Goal: Information Seeking & Learning: Learn about a topic

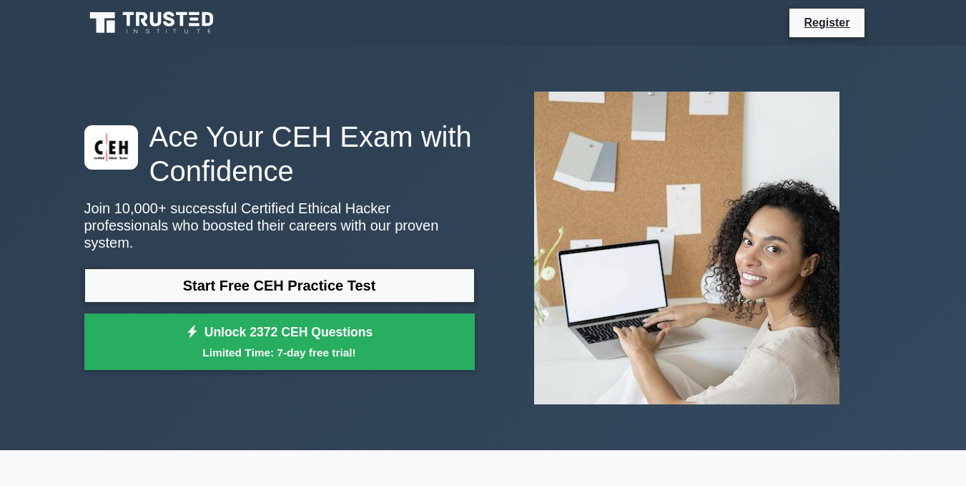
click at [405, 273] on link "Start Free CEH Practice Test" at bounding box center [279, 285] width 391 height 34
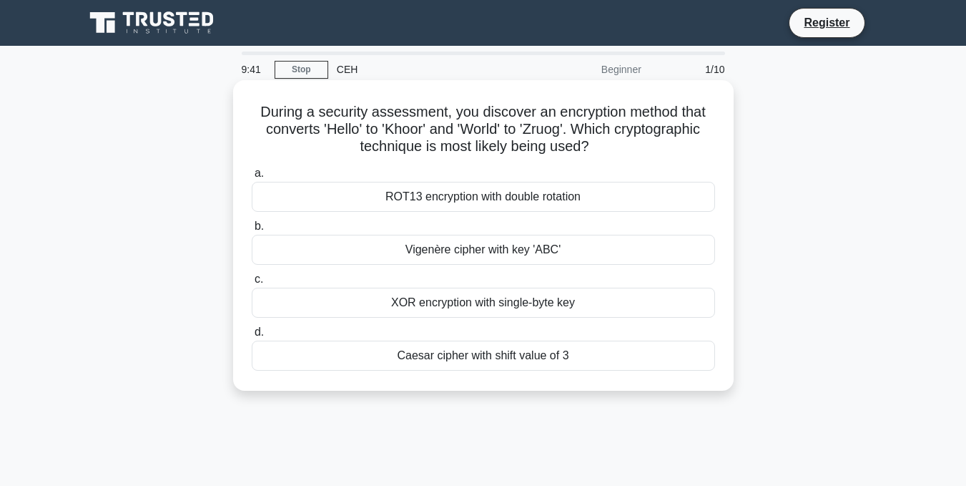
click at [456, 243] on div "Vigenère cipher with key 'ABC'" at bounding box center [484, 250] width 464 height 30
click at [252, 231] on input "b. Vigenère cipher with key 'ABC'" at bounding box center [252, 226] width 0 height 9
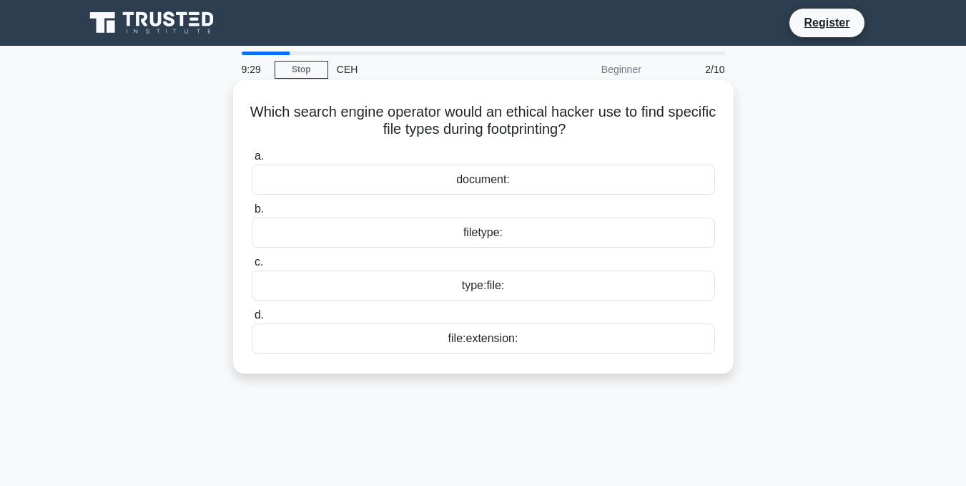
click at [532, 336] on div "file:extension:" at bounding box center [484, 338] width 464 height 30
click at [252, 320] on input "d. file:extension:" at bounding box center [252, 314] width 0 height 9
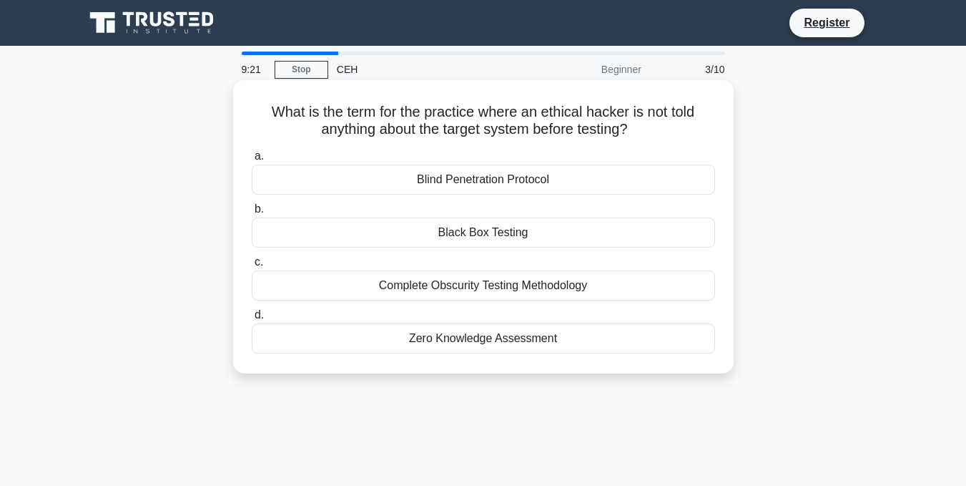
click at [569, 235] on div "Black Box Testing" at bounding box center [484, 232] width 464 height 30
click at [252, 214] on input "b. Black Box Testing" at bounding box center [252, 209] width 0 height 9
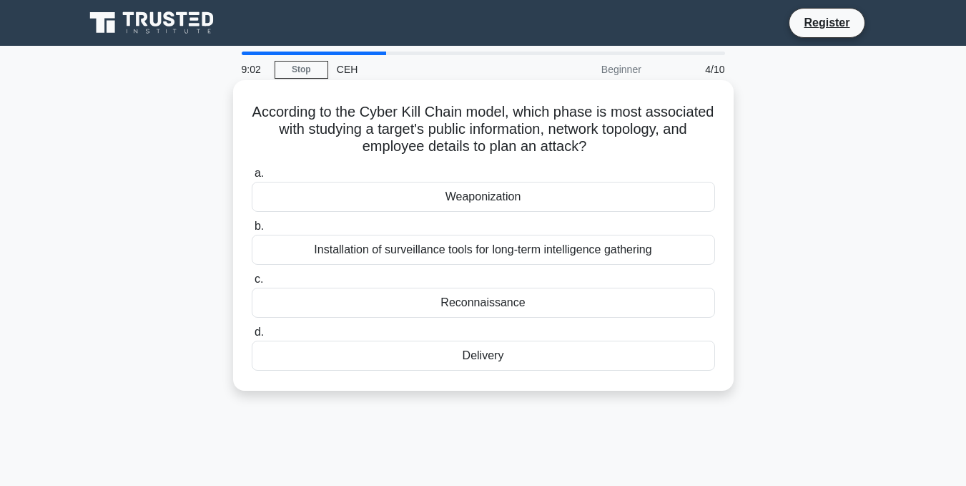
click at [490, 303] on div "Reconnaissance" at bounding box center [484, 303] width 464 height 30
click at [252, 284] on input "c. Reconnaissance" at bounding box center [252, 279] width 0 height 9
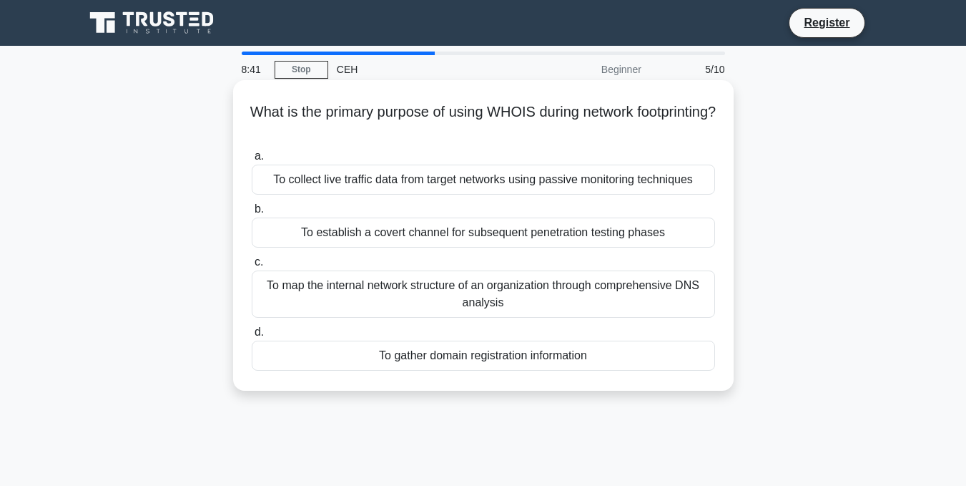
click at [591, 351] on div "To gather domain registration information" at bounding box center [484, 356] width 464 height 30
click at [252, 337] on input "d. To gather domain registration information" at bounding box center [252, 332] width 0 height 9
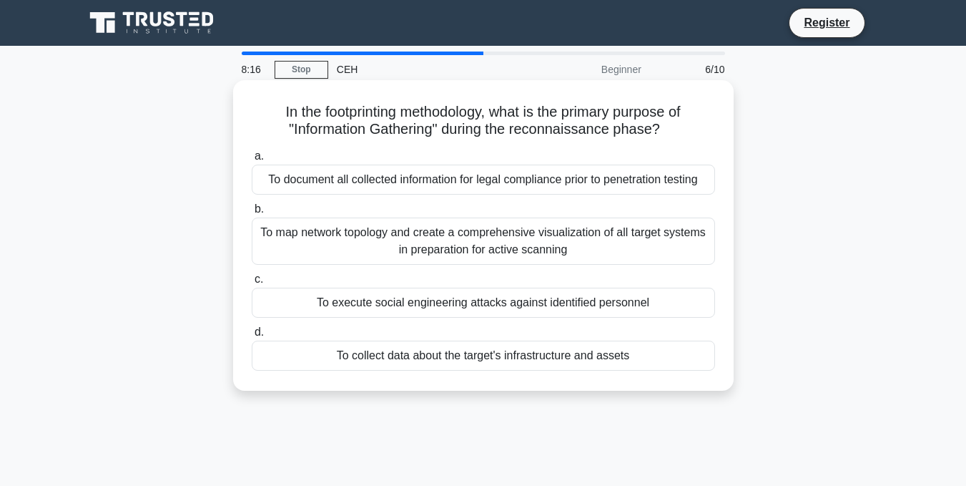
click at [673, 252] on div "To map network topology and create a comprehensive visualization of all target …" at bounding box center [484, 240] width 464 height 47
click at [252, 214] on input "b. To map network topology and create a comprehensive visualization of all targ…" at bounding box center [252, 209] width 0 height 9
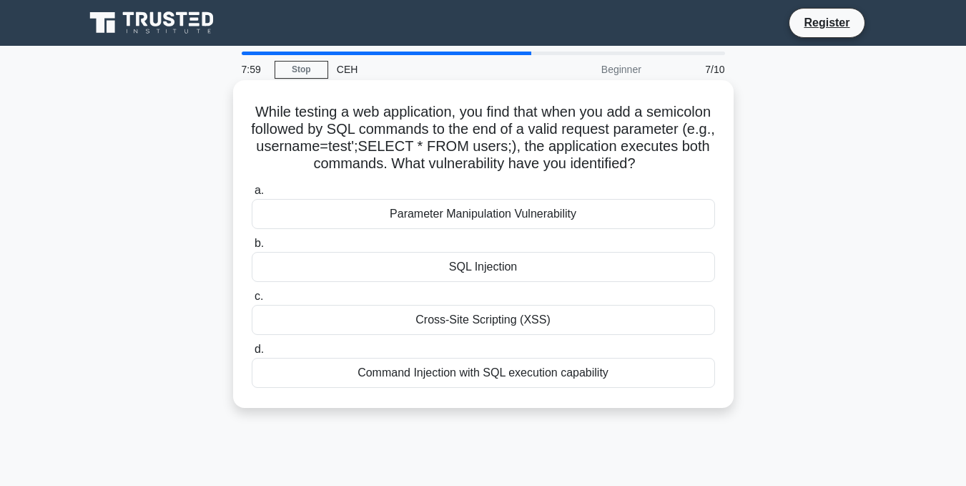
click at [609, 260] on div "SQL Injection" at bounding box center [484, 267] width 464 height 30
click at [252, 248] on input "b. SQL Injection" at bounding box center [252, 243] width 0 height 9
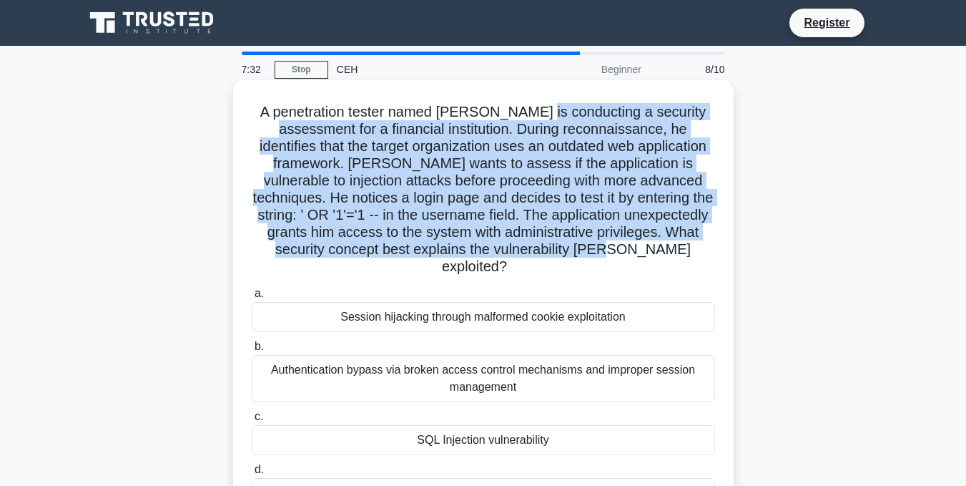
drag, startPoint x: 531, startPoint y: 114, endPoint x: 631, endPoint y: 242, distance: 162.6
click at [631, 242] on h5 "A penetration tester named Marcus is conducting a security assessment for a fin…" at bounding box center [483, 189] width 466 height 173
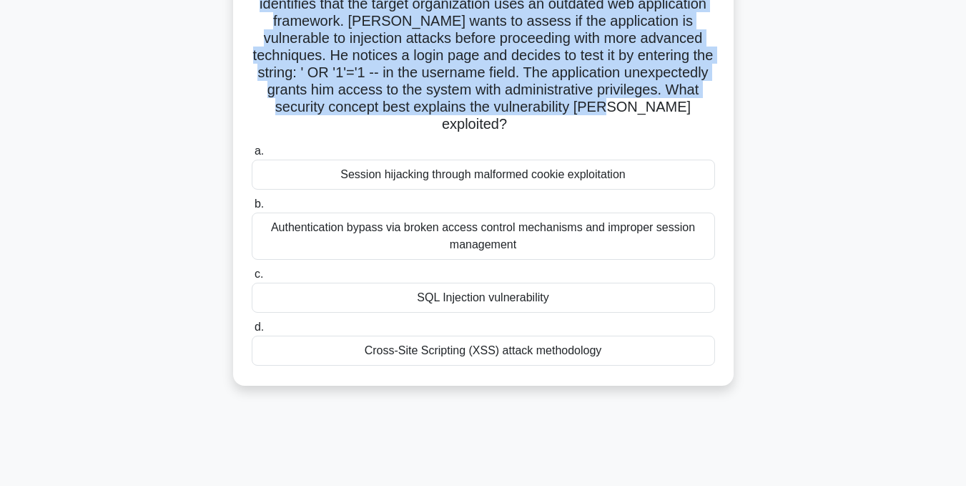
scroll to position [143, 0]
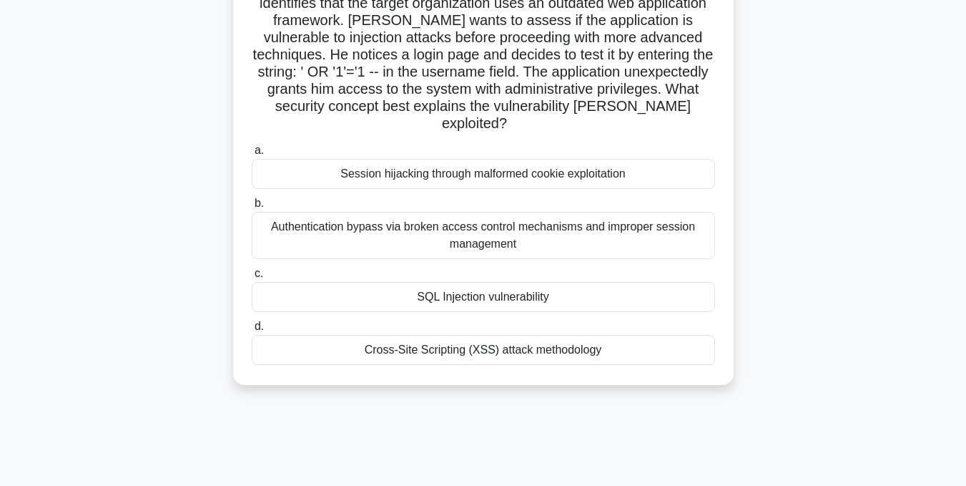
click at [593, 282] on div "SQL Injection vulnerability" at bounding box center [484, 297] width 464 height 30
click at [252, 274] on input "c. SQL Injection vulnerability" at bounding box center [252, 273] width 0 height 9
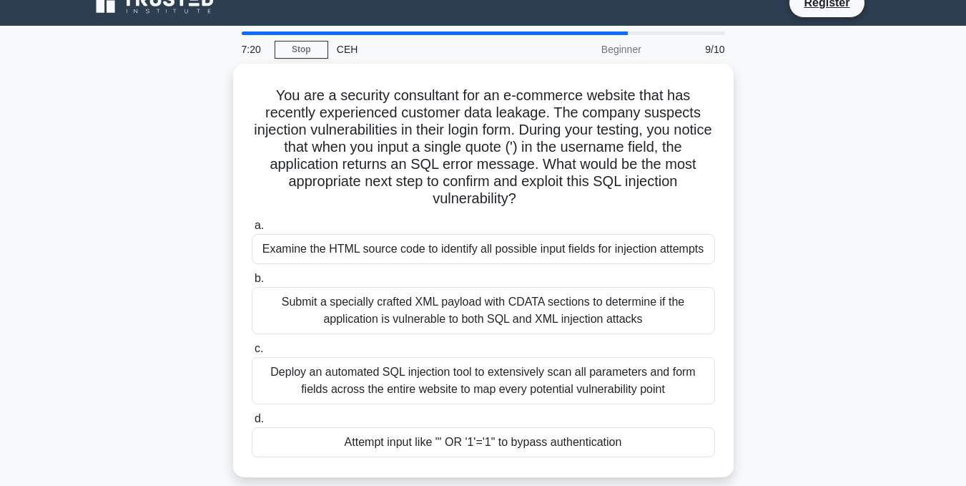
scroll to position [0, 0]
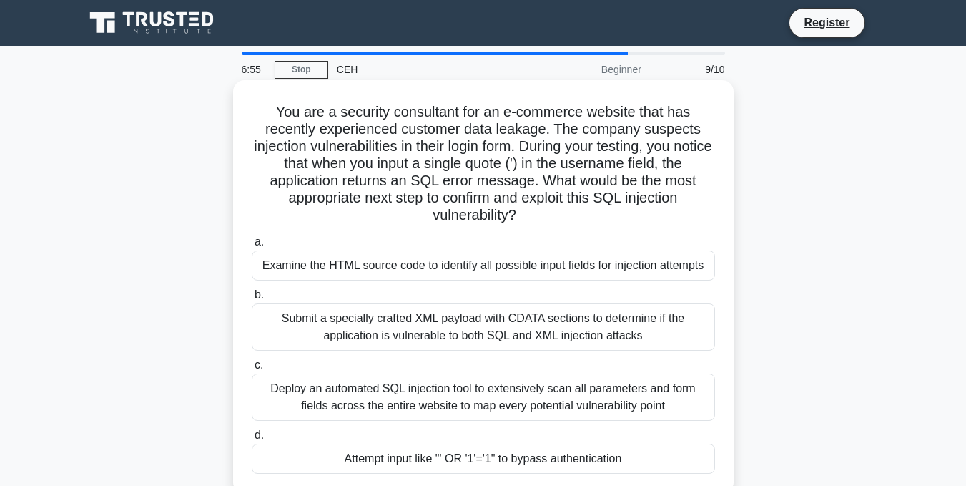
drag, startPoint x: 268, startPoint y: 110, endPoint x: 681, endPoint y: 225, distance: 428.5
click at [681, 225] on h5 "You are a security consultant for an e-commerce website that has recently exper…" at bounding box center [483, 164] width 466 height 122
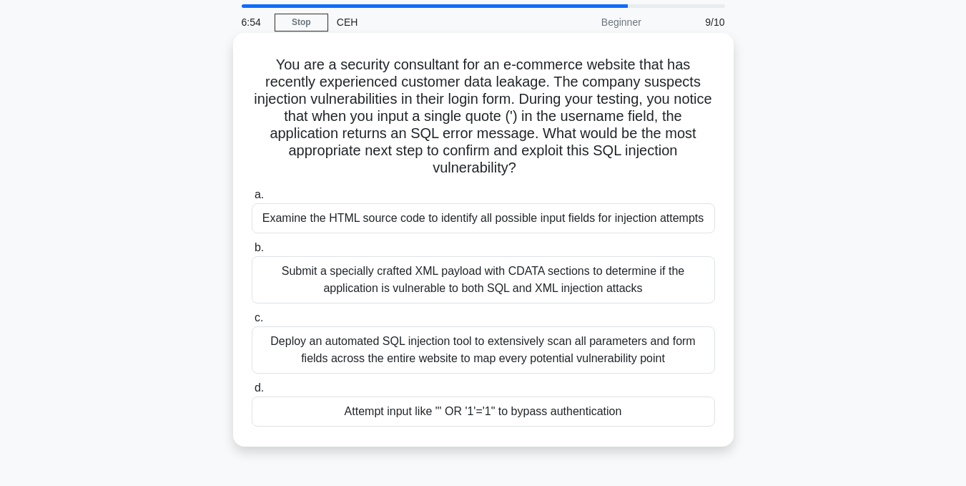
scroll to position [72, 0]
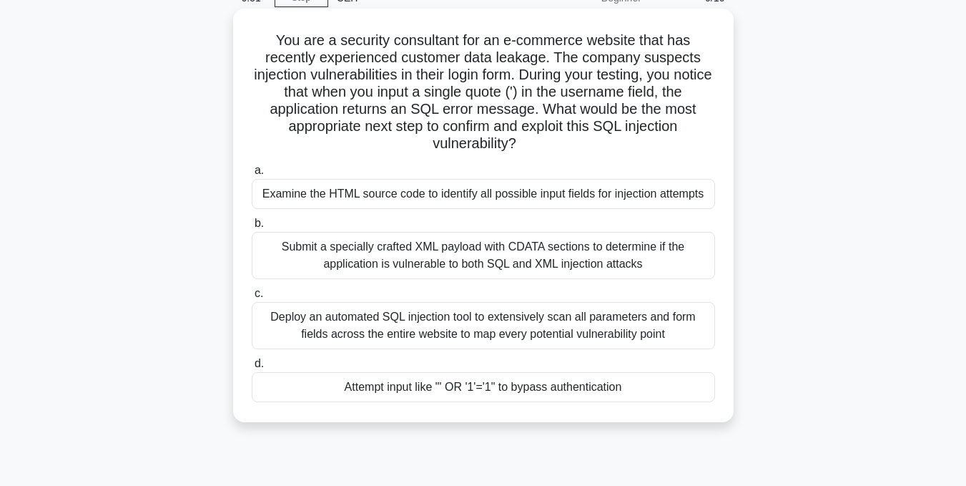
click at [655, 388] on div "Attempt input like "' OR '1'='1" to bypass authentication" at bounding box center [484, 387] width 464 height 30
click at [252, 368] on input "d. Attempt input like "' OR '1'='1" to bypass authentication" at bounding box center [252, 363] width 0 height 9
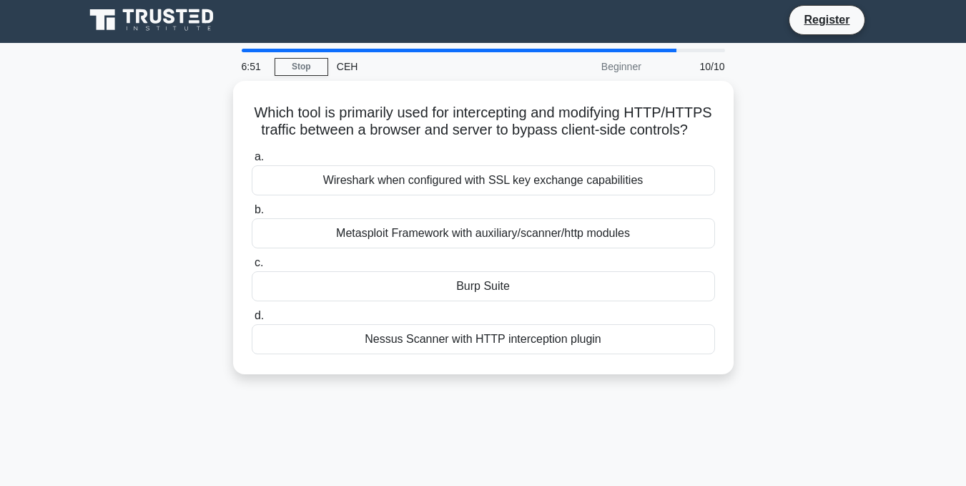
scroll to position [0, 0]
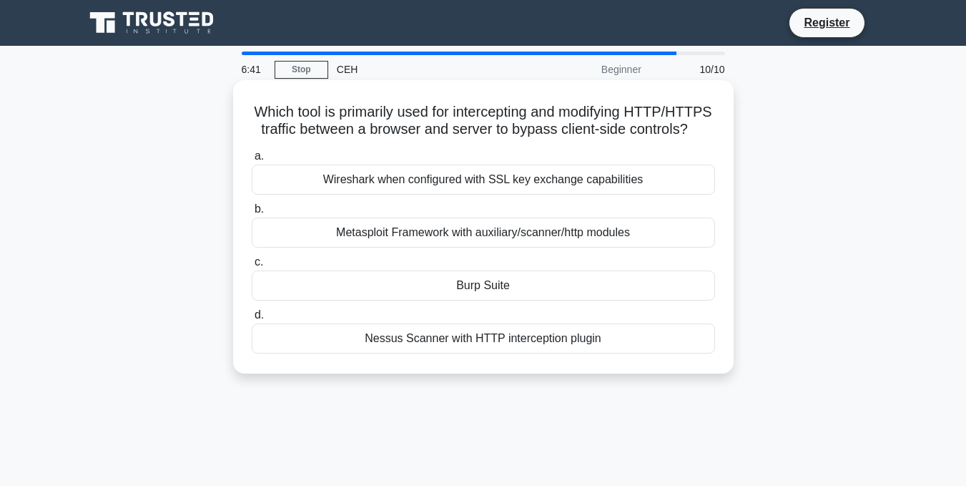
drag, startPoint x: 288, startPoint y: 109, endPoint x: 532, endPoint y: 152, distance: 247.6
click at [532, 139] on h5 "Which tool is primarily used for intercepting and modifying HTTP/HTTPS traffic …" at bounding box center [483, 121] width 466 height 36
click at [527, 300] on div "Burp Suite" at bounding box center [484, 285] width 464 height 30
click at [252, 267] on input "c. Burp Suite" at bounding box center [252, 262] width 0 height 9
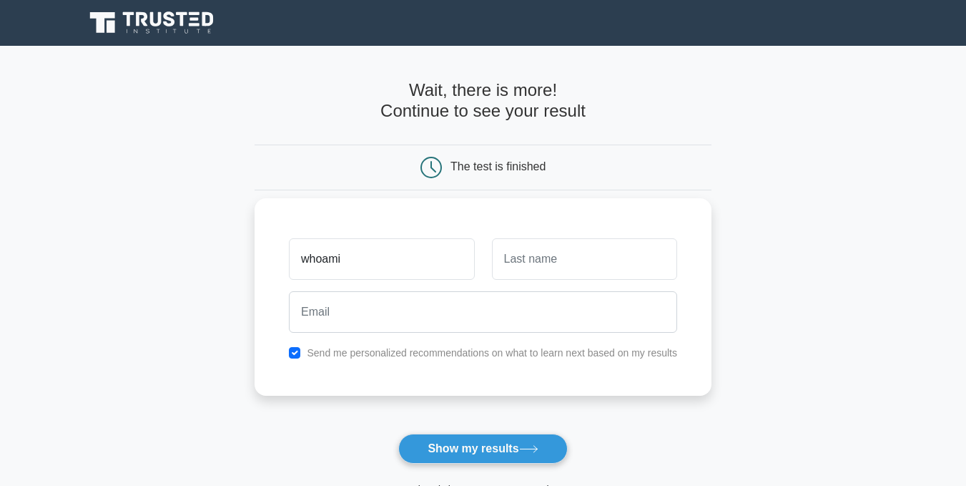
type input "whoami"
click at [524, 263] on input "text" at bounding box center [584, 258] width 185 height 41
type input "root"
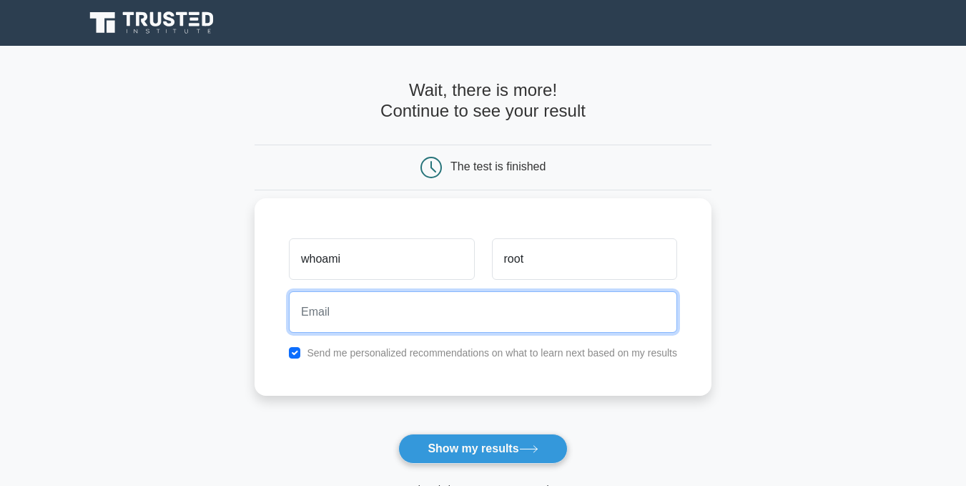
click at [528, 312] on input "email" at bounding box center [483, 311] width 388 height 41
type input "aboatb511ksa@gmail.com"
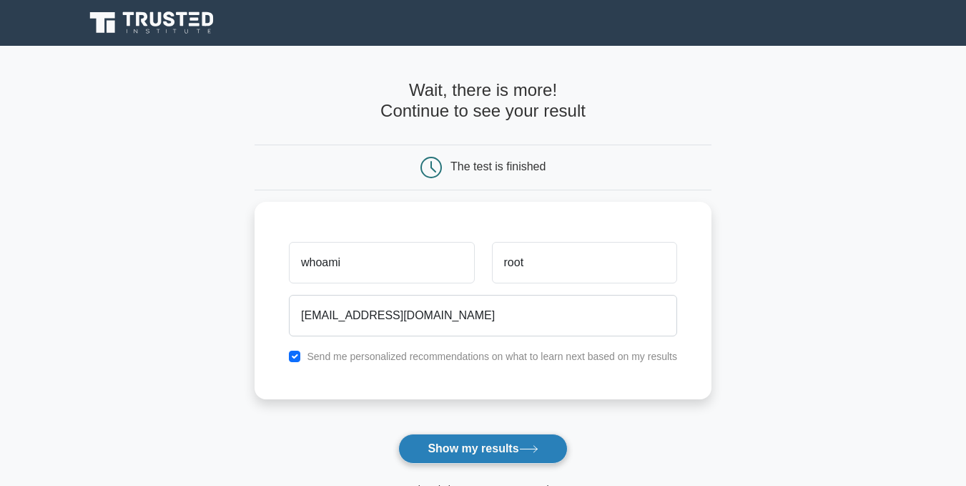
click at [505, 444] on button "Show my results" at bounding box center [482, 449] width 169 height 30
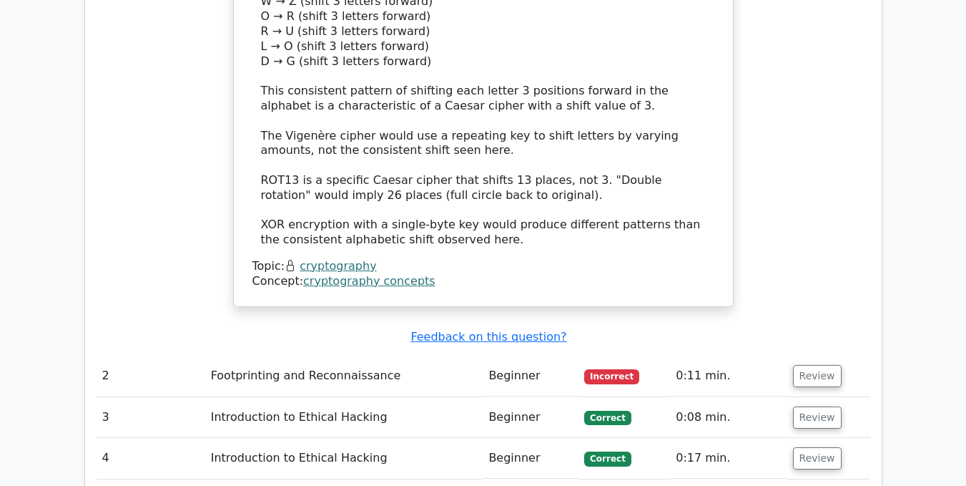
scroll to position [1788, 0]
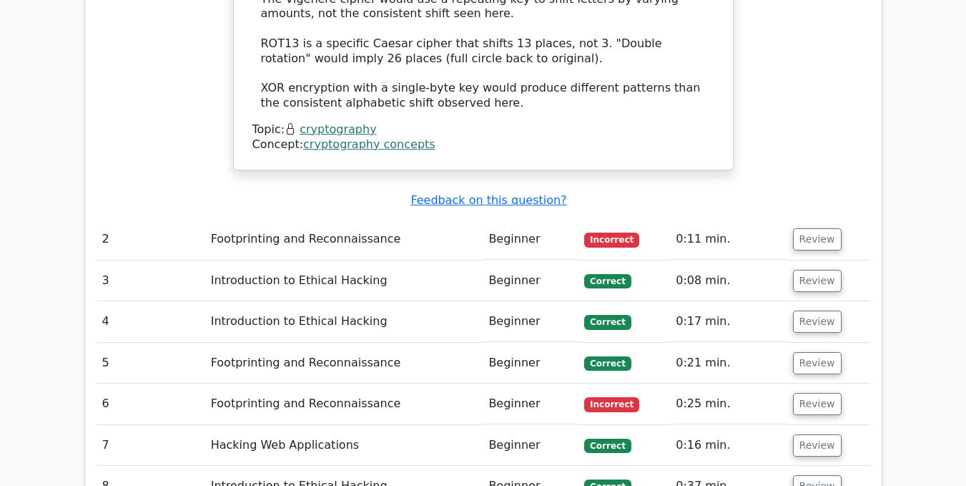
click at [597, 233] on span "Incorrect" at bounding box center [611, 240] width 55 height 14
click at [820, 228] on button "Review" at bounding box center [817, 239] width 49 height 22
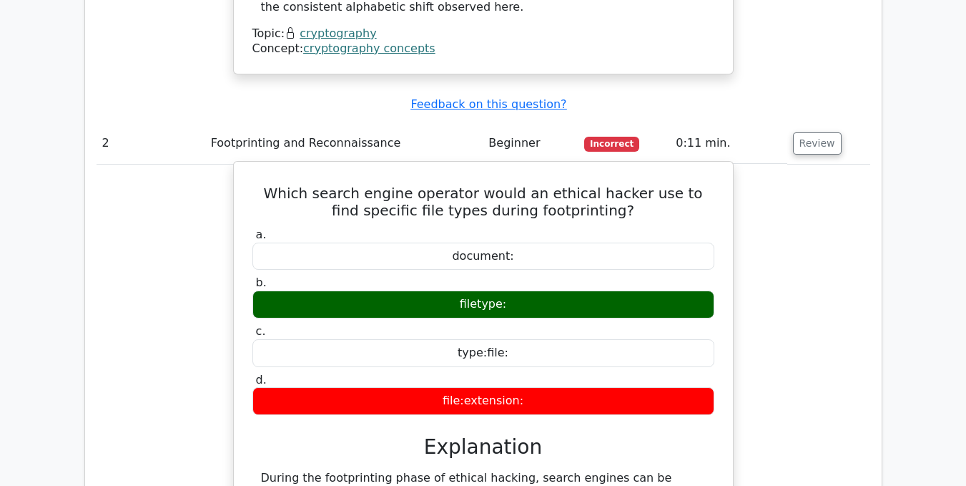
scroll to position [1860, 0]
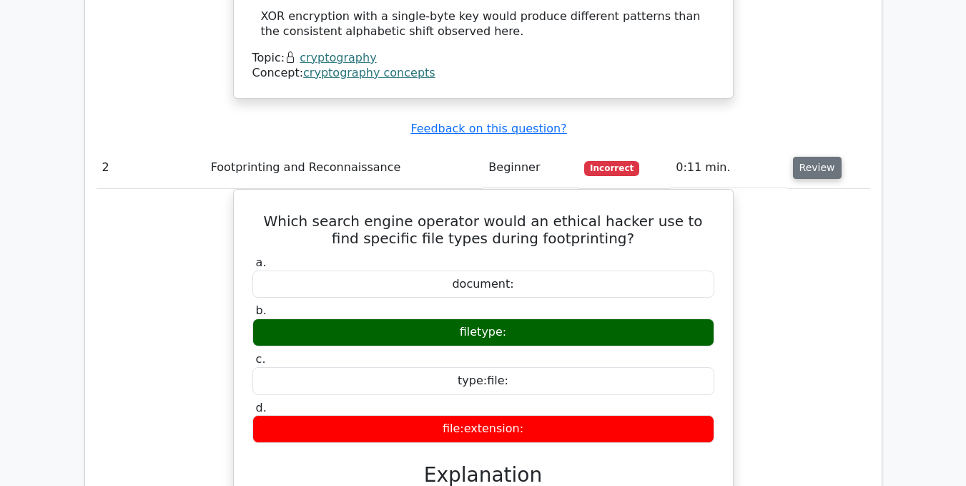
click at [821, 157] on button "Review" at bounding box center [817, 168] width 49 height 22
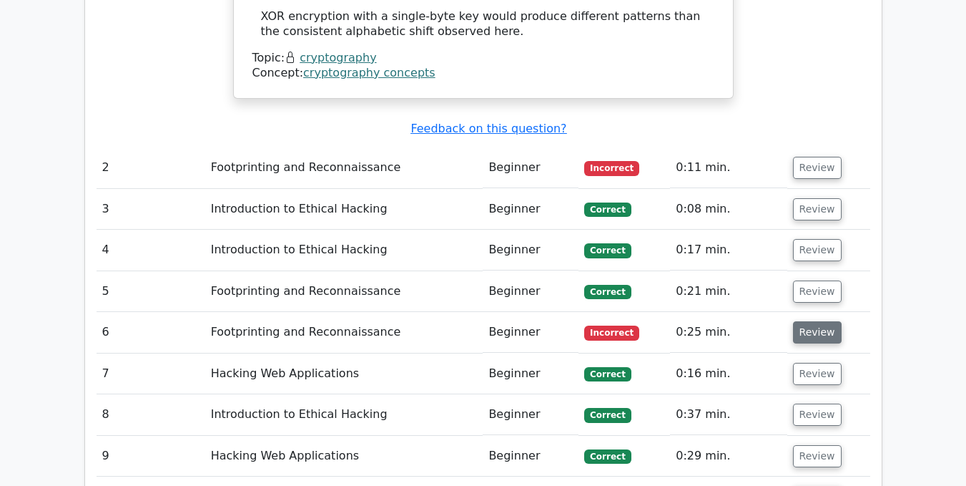
click at [815, 321] on button "Review" at bounding box center [817, 332] width 49 height 22
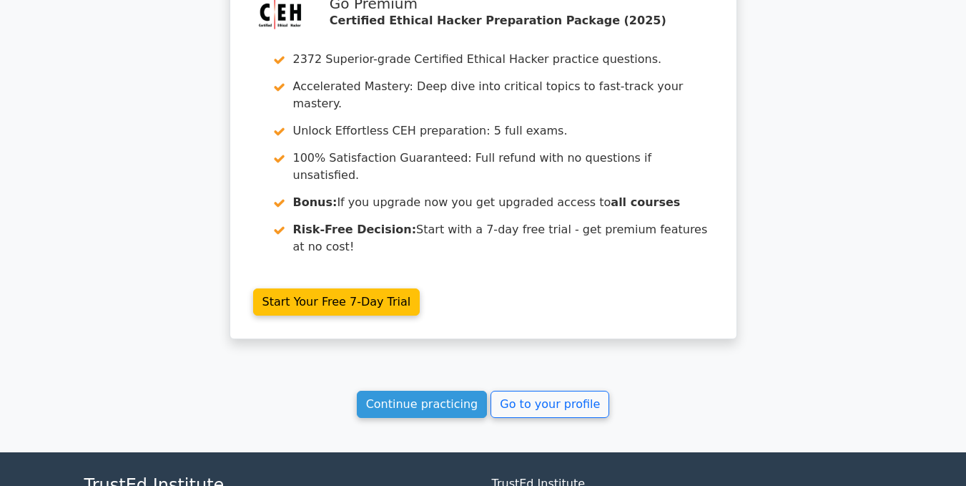
scroll to position [3258, 0]
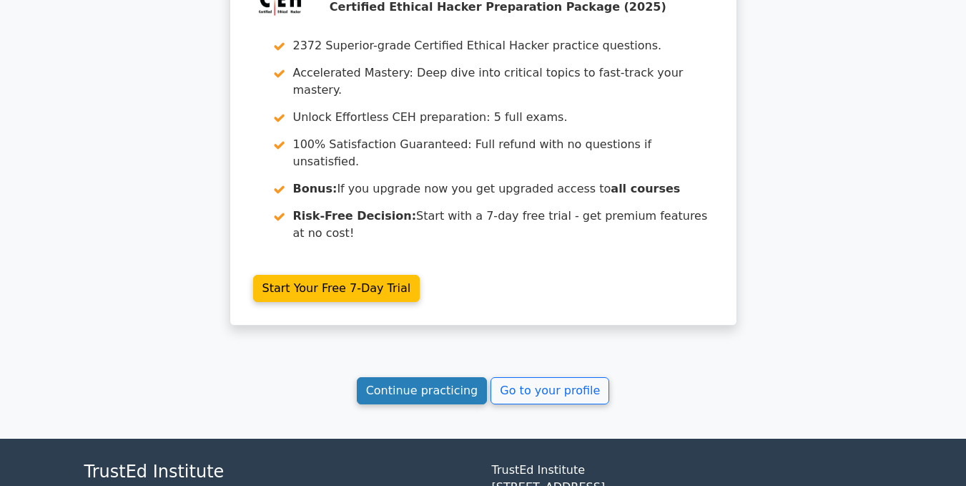
click at [396, 377] on link "Continue practicing" at bounding box center [422, 390] width 131 height 27
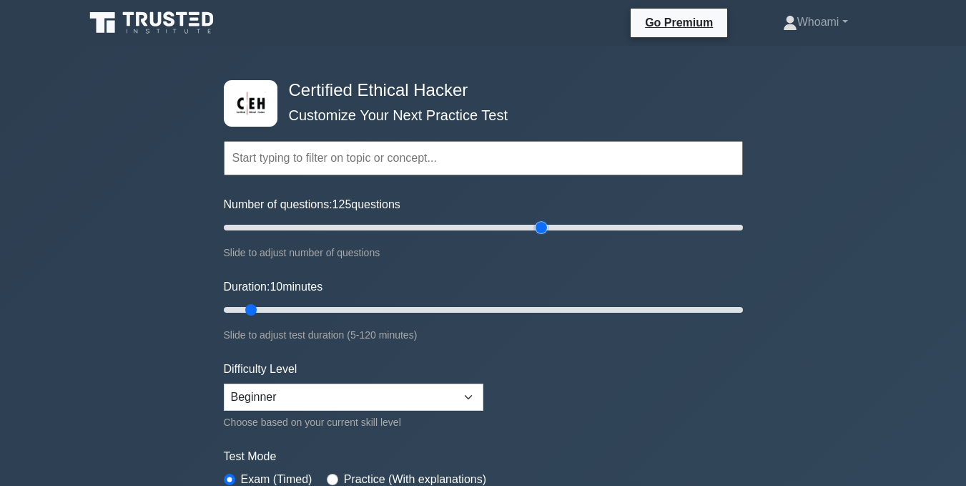
drag, startPoint x: 240, startPoint y: 229, endPoint x: 539, endPoint y: 220, distance: 299.2
type input "125"
click at [539, 220] on input "Number of questions: 125 questions" at bounding box center [483, 227] width 519 height 17
drag, startPoint x: 248, startPoint y: 308, endPoint x: 832, endPoint y: 297, distance: 583.9
type input "120"
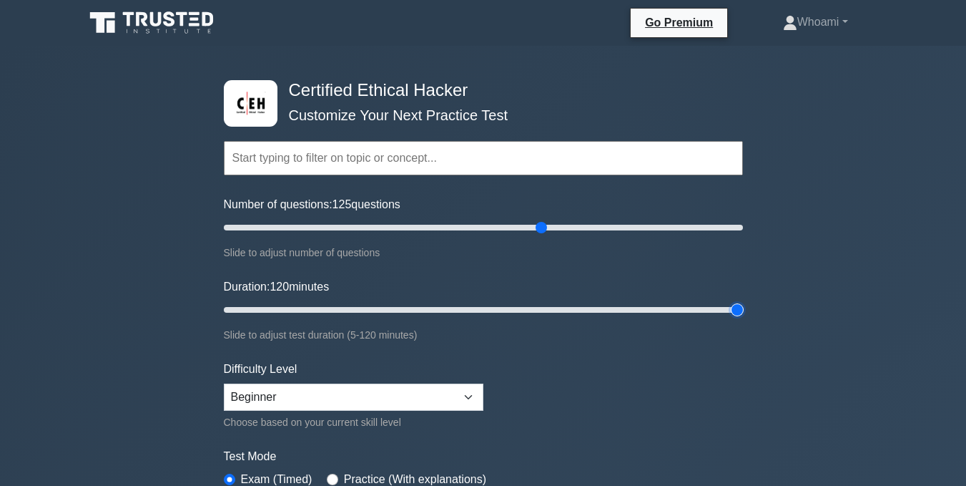
click at [743, 301] on input "Duration: 120 minutes" at bounding box center [483, 309] width 519 height 17
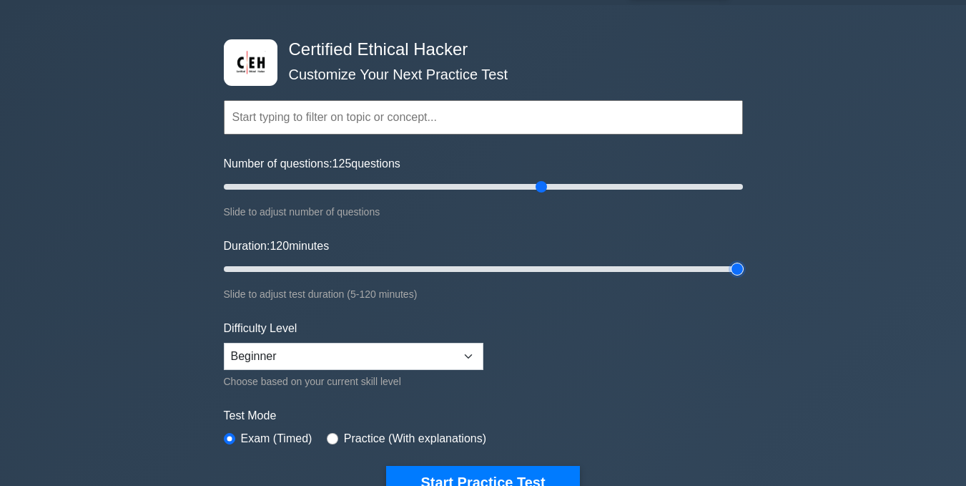
scroll to position [72, 0]
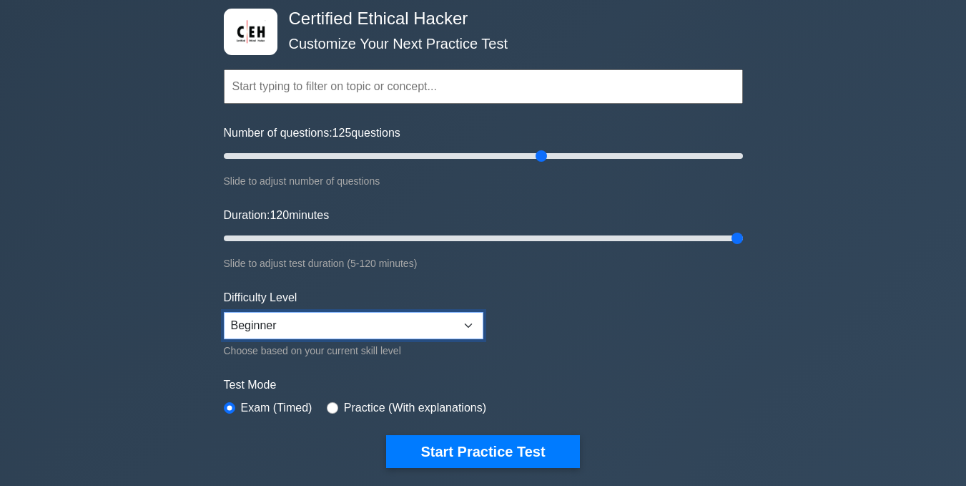
click at [424, 333] on select "Beginner Intermediate Expert" at bounding box center [354, 325] width 260 height 27
select select "intermediate"
click at [224, 312] on select "Beginner Intermediate Expert" at bounding box center [354, 325] width 260 height 27
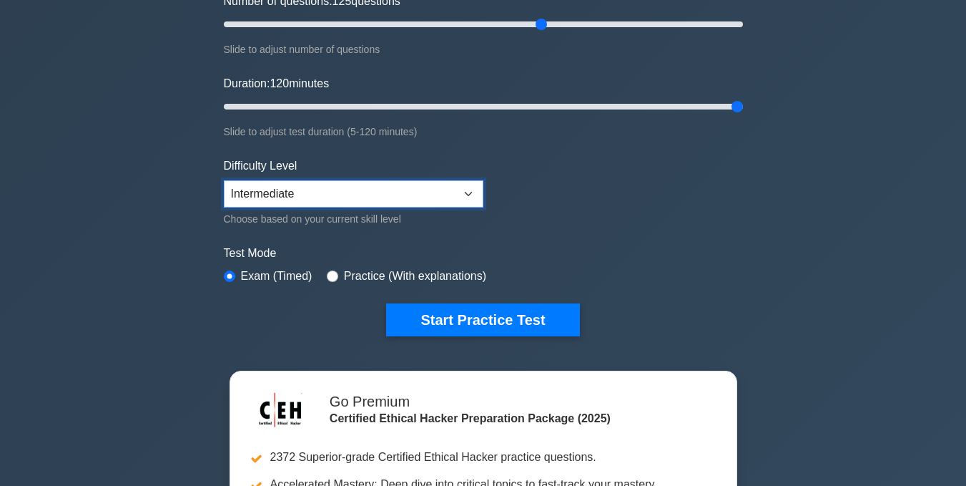
scroll to position [215, 0]
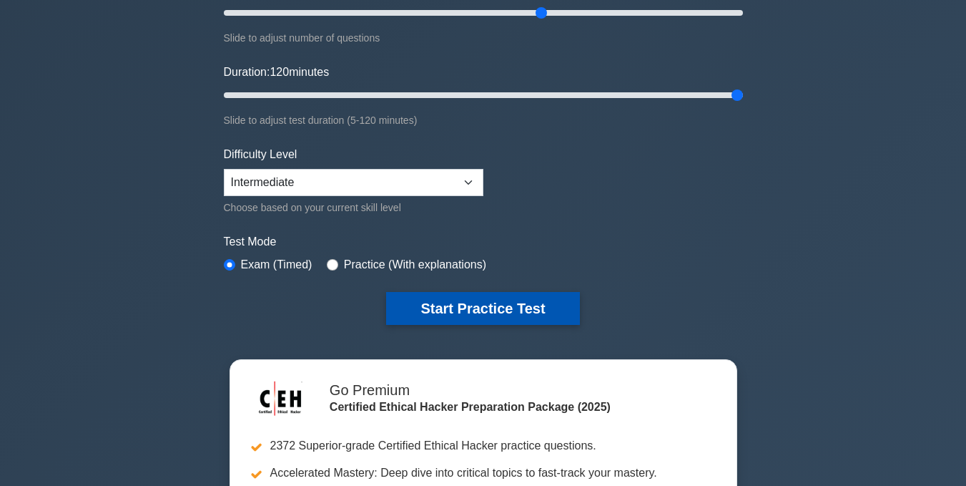
click at [411, 311] on button "Start Practice Test" at bounding box center [482, 308] width 193 height 33
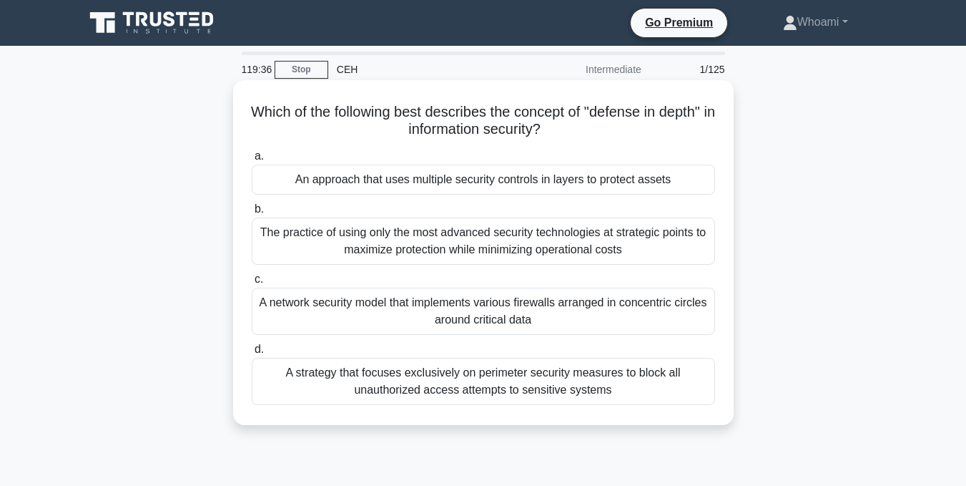
click at [450, 369] on div "A strategy that focuses exclusively on perimeter security measures to block all…" at bounding box center [484, 381] width 464 height 47
click at [252, 354] on input "d. A strategy that focuses exclusively on perimeter security measures to block …" at bounding box center [252, 349] width 0 height 9
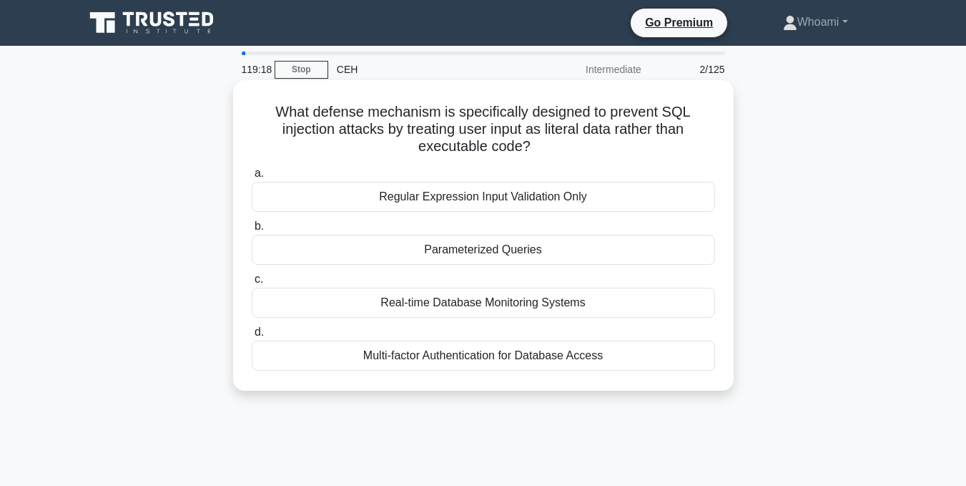
click at [485, 200] on div "Regular Expression Input Validation Only" at bounding box center [484, 197] width 464 height 30
click at [252, 178] on input "a. Regular Expression Input Validation Only" at bounding box center [252, 173] width 0 height 9
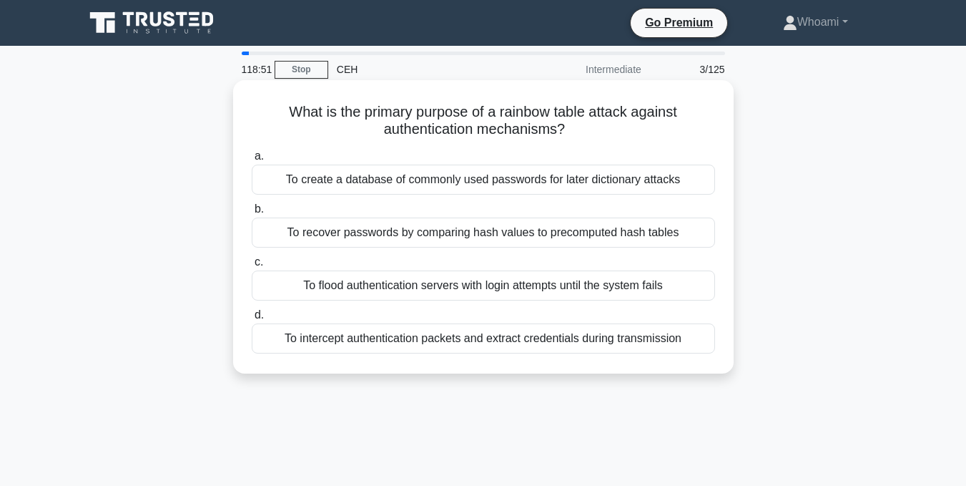
click at [524, 235] on div "To recover passwords by comparing hash values to precomputed hash tables" at bounding box center [484, 232] width 464 height 30
click at [252, 214] on input "b. To recover passwords by comparing hash values to precomputed hash tables" at bounding box center [252, 209] width 0 height 9
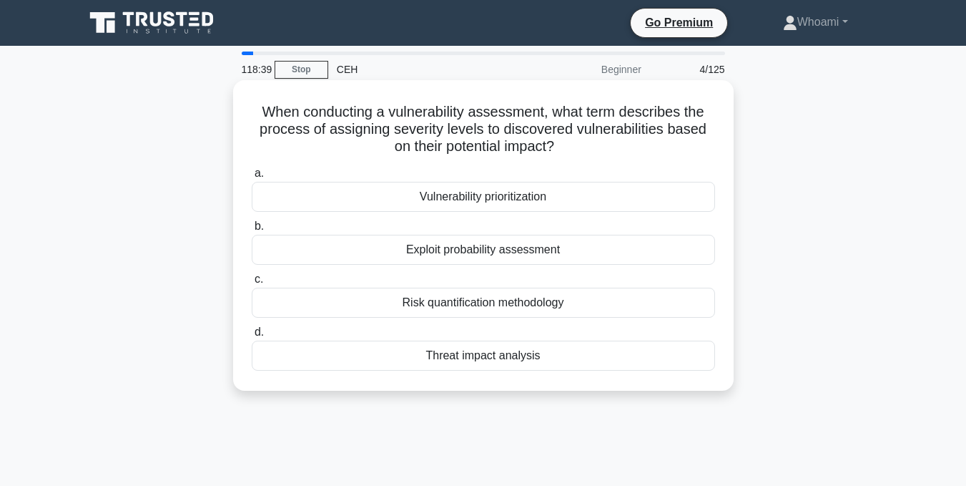
click at [421, 197] on div "Vulnerability prioritization" at bounding box center [484, 197] width 464 height 30
click at [252, 178] on input "a. Vulnerability prioritization" at bounding box center [252, 173] width 0 height 9
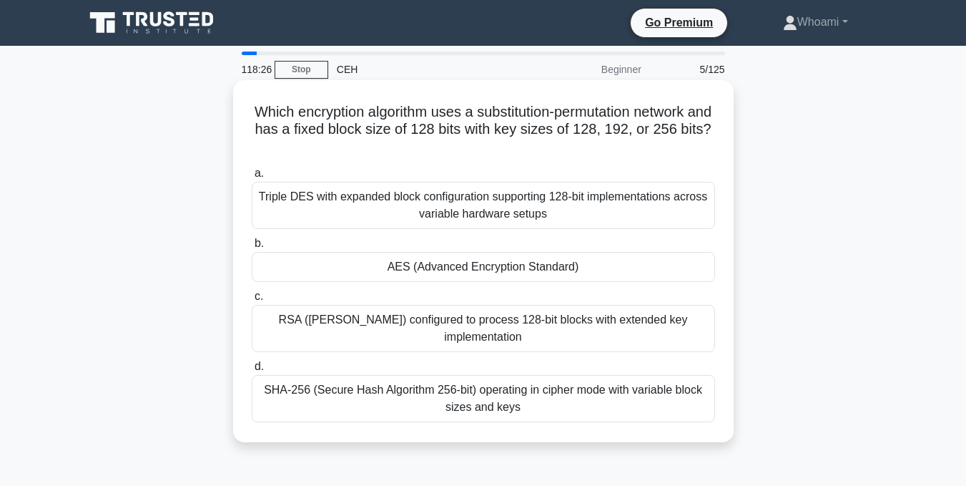
click at [399, 328] on div "RSA (Rivest-Shamir-Adleman) configured to process 128-bit blocks with extended …" at bounding box center [484, 328] width 464 height 47
click at [252, 301] on input "c. RSA (Rivest-Shamir-Adleman) configured to process 128-bit blocks with extend…" at bounding box center [252, 296] width 0 height 9
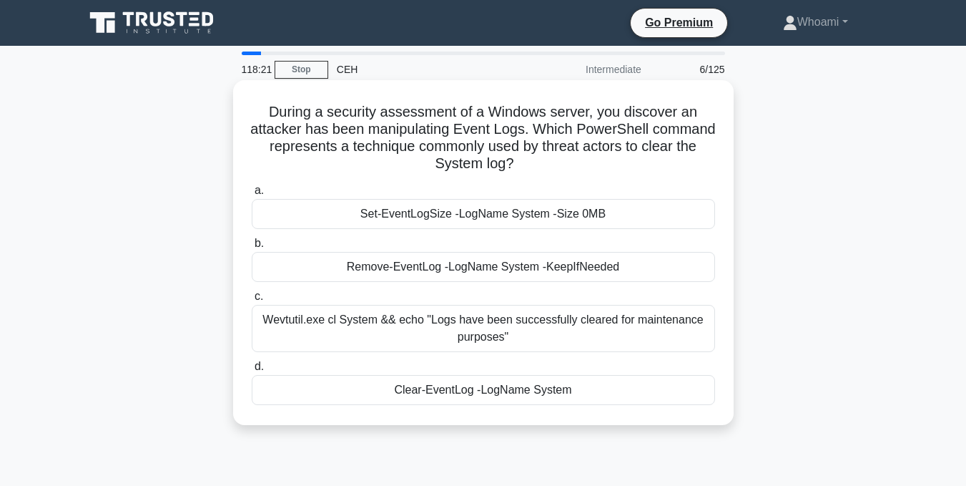
drag, startPoint x: 313, startPoint y: 118, endPoint x: 557, endPoint y: 164, distance: 247.5
click at [557, 164] on h5 "During a security assessment of a Windows server, you discover an attacker has …" at bounding box center [483, 138] width 466 height 70
click at [532, 164] on icon ".spinner_0XTQ{transform-origin:center;animation:spinner_y6GP .75s linear infini…" at bounding box center [522, 164] width 17 height 17
drag, startPoint x: 432, startPoint y: 135, endPoint x: 623, endPoint y: 132, distance: 191.0
click at [623, 132] on h5 "During a security assessment of a Windows server, you discover an attacker has …" at bounding box center [483, 138] width 466 height 70
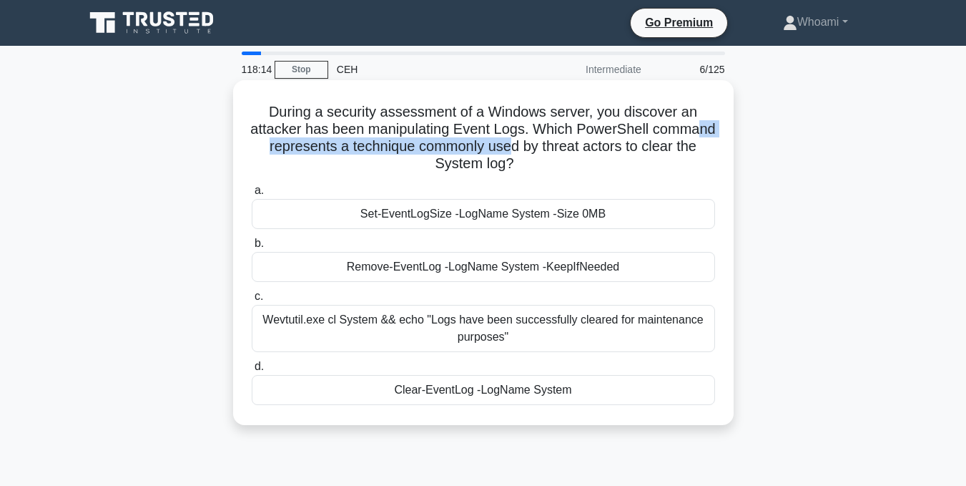
drag, startPoint x: 308, startPoint y: 151, endPoint x: 572, endPoint y: 151, distance: 263.3
click at [572, 151] on h5 "During a security assessment of a Windows server, you discover an attacker has …" at bounding box center [483, 138] width 466 height 70
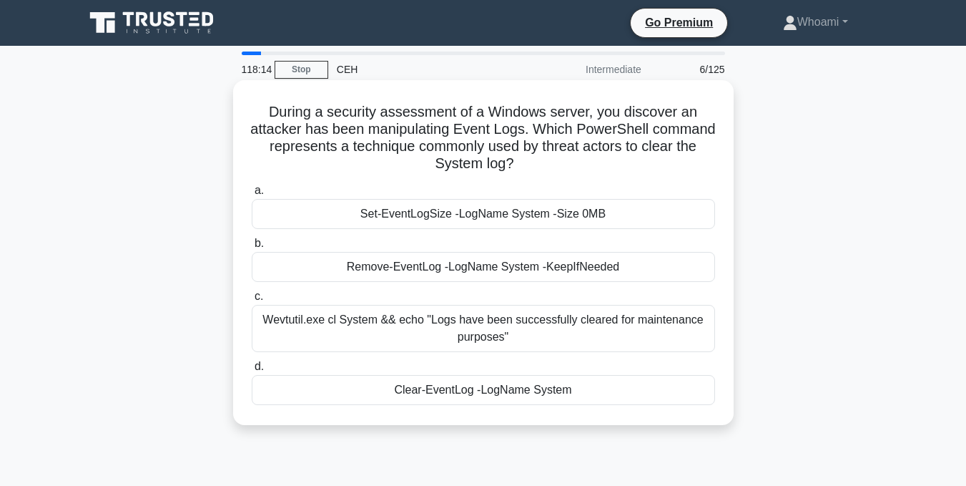
click at [504, 178] on div "During a security assessment of a Windows server, you discover an attacker has …" at bounding box center [483, 252] width 489 height 333
click at [439, 386] on div "Clear-EventLog -LogName System" at bounding box center [484, 390] width 464 height 30
click at [252, 371] on input "d. Clear-EventLog -LogName System" at bounding box center [252, 366] width 0 height 9
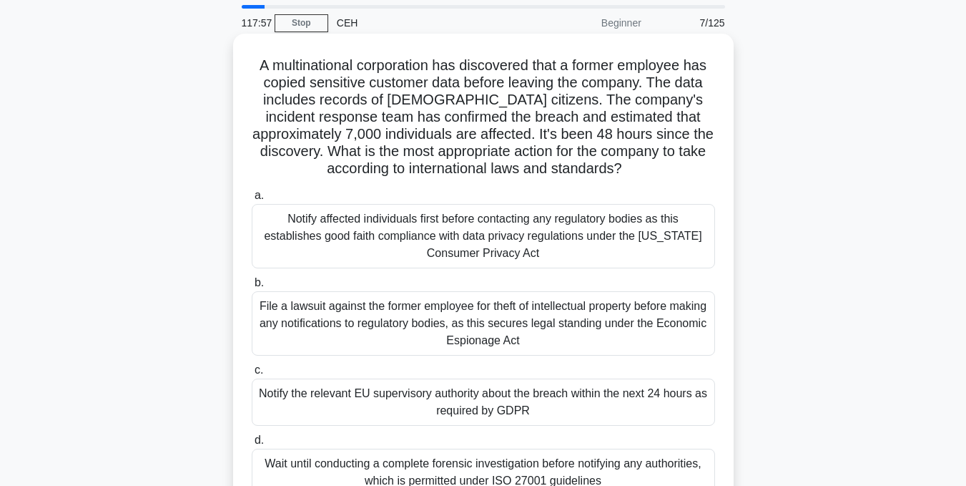
scroll to position [72, 0]
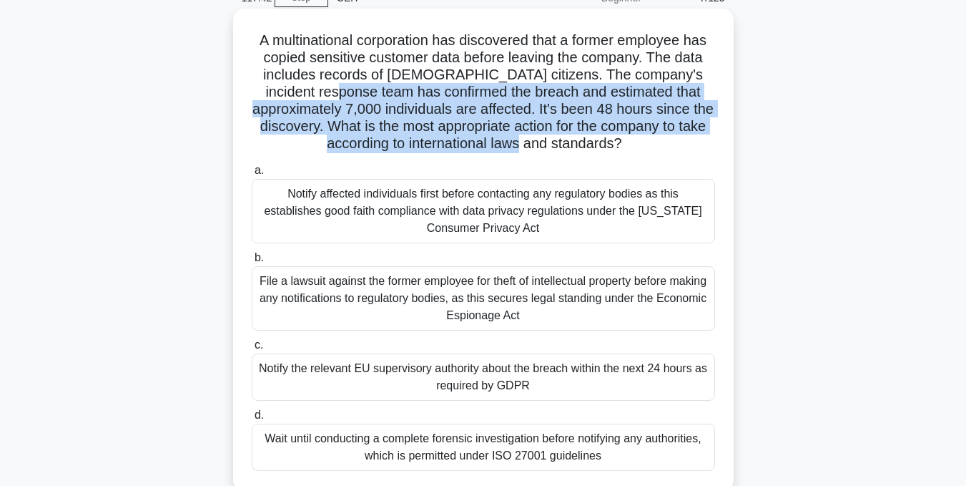
drag, startPoint x: 303, startPoint y: 95, endPoint x: 690, endPoint y: 143, distance: 389.3
click at [690, 143] on h5 "A multinational corporation has discovered that a former employee has copied se…" at bounding box center [483, 92] width 466 height 122
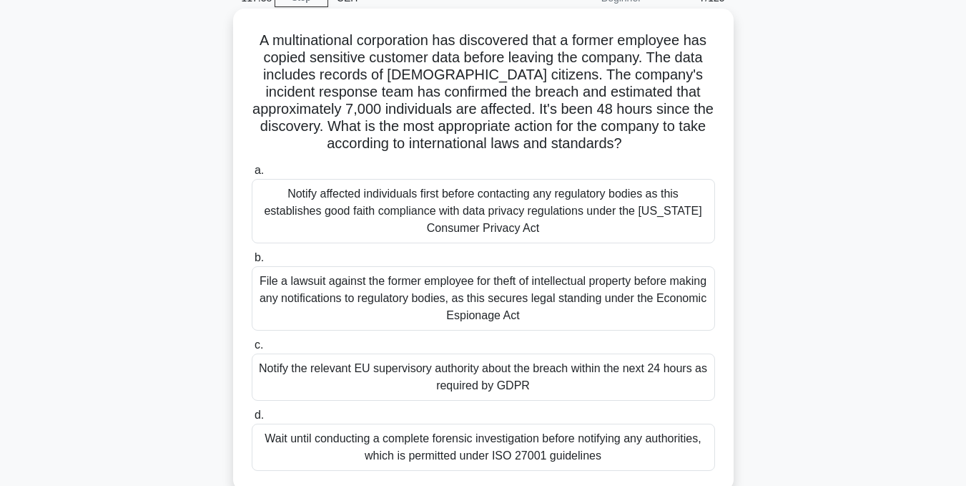
click at [635, 142] on h5 "A multinational corporation has discovered that a former employee has copied se…" at bounding box center [483, 92] width 466 height 122
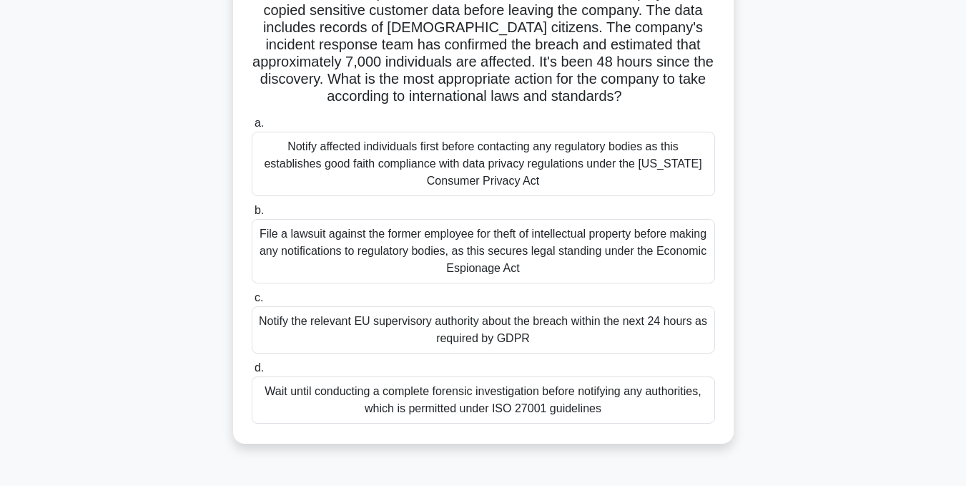
scroll to position [143, 0]
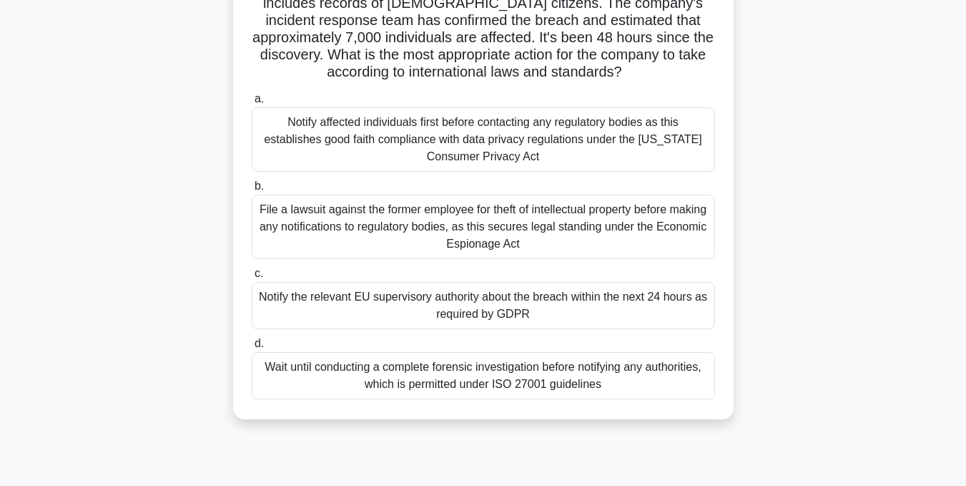
click at [627, 131] on div "Notify affected individuals first before contacting any regulatory bodies as th…" at bounding box center [484, 139] width 464 height 64
click at [252, 104] on input "a. Notify affected individuals first before contacting any regulatory bodies as…" at bounding box center [252, 98] width 0 height 9
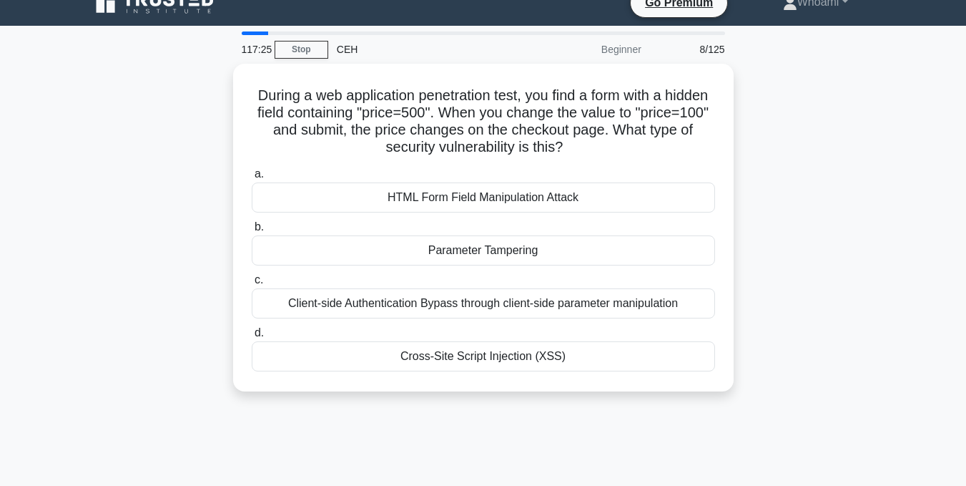
scroll to position [0, 0]
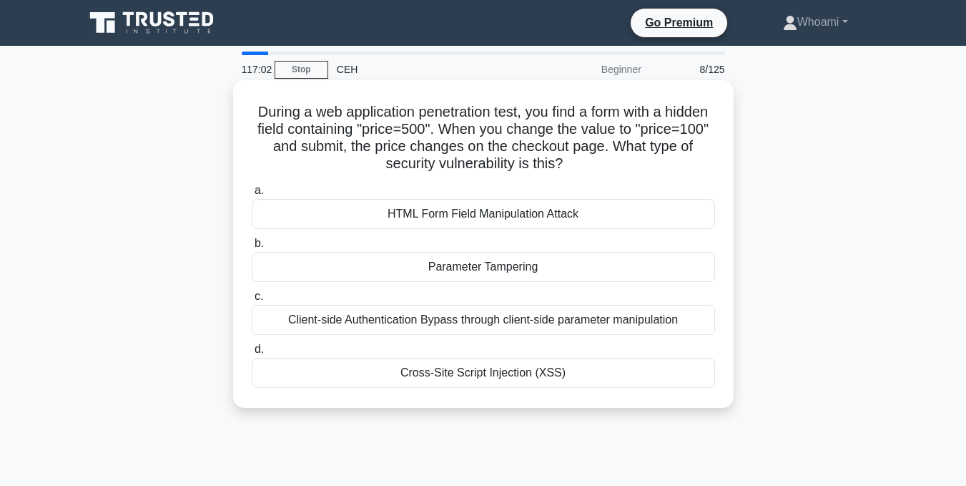
click at [637, 217] on div "HTML Form Field Manipulation Attack" at bounding box center [484, 214] width 464 height 30
click at [252, 195] on input "a. HTML Form Field Manipulation Attack" at bounding box center [252, 190] width 0 height 9
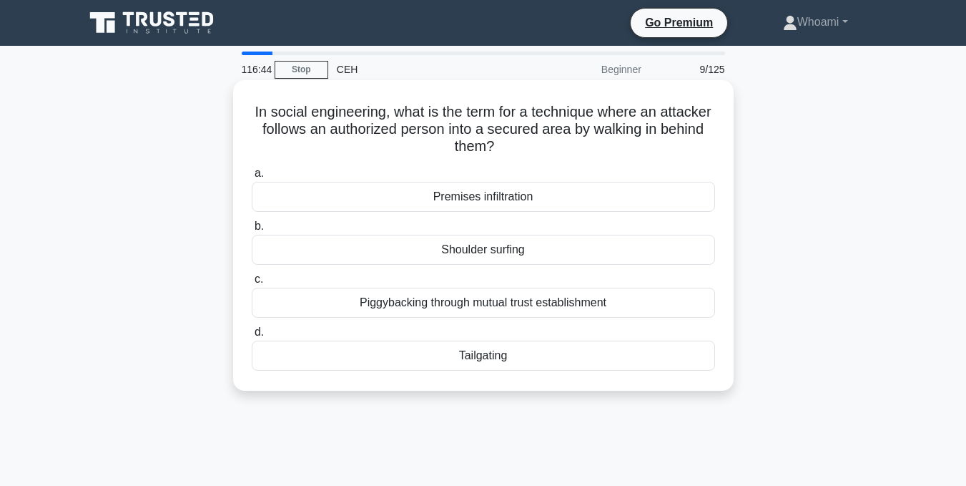
click at [602, 244] on div "Shoulder surfing" at bounding box center [484, 250] width 464 height 30
click at [252, 231] on input "b. Shoulder surfing" at bounding box center [252, 226] width 0 height 9
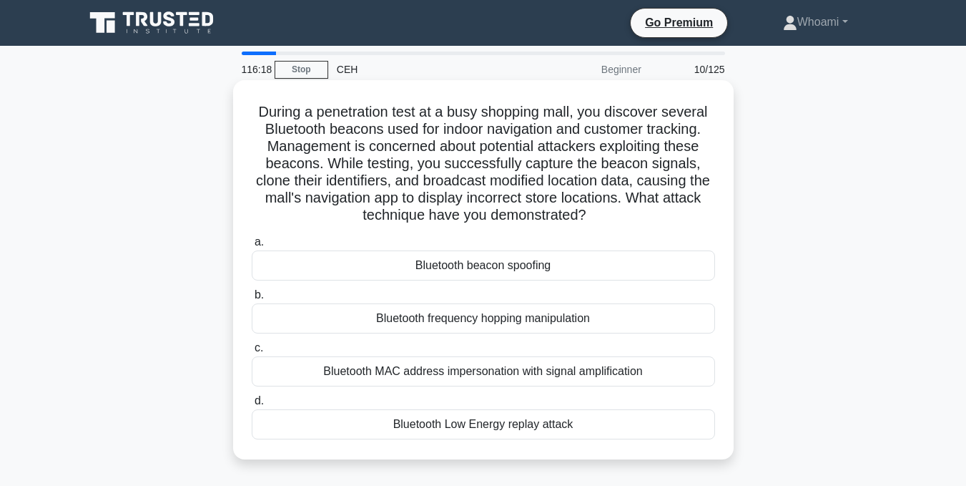
drag, startPoint x: 296, startPoint y: 147, endPoint x: 649, endPoint y: 212, distance: 358.8
click at [649, 212] on h5 "During a penetration test at a busy shopping mall, you discover several Bluetoo…" at bounding box center [483, 164] width 466 height 122
click at [649, 223] on h5 "During a penetration test at a busy shopping mall, you discover several Bluetoo…" at bounding box center [483, 164] width 466 height 122
click at [592, 263] on div "Bluetooth beacon spoofing" at bounding box center [484, 265] width 464 height 30
click at [252, 247] on input "a. Bluetooth beacon spoofing" at bounding box center [252, 242] width 0 height 9
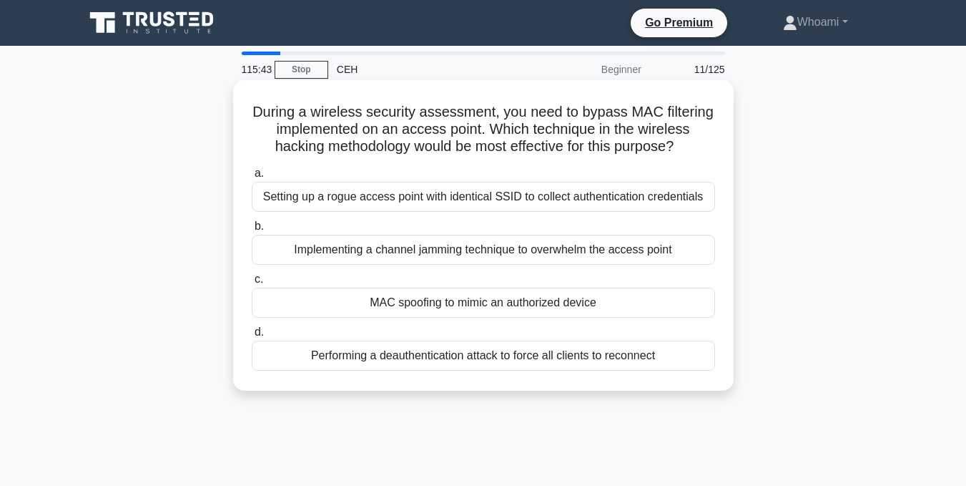
click at [491, 305] on div "MAC spoofing to mimic an authorized device" at bounding box center [484, 303] width 464 height 30
click at [252, 284] on input "c. MAC spoofing to mimic an authorized device" at bounding box center [252, 279] width 0 height 9
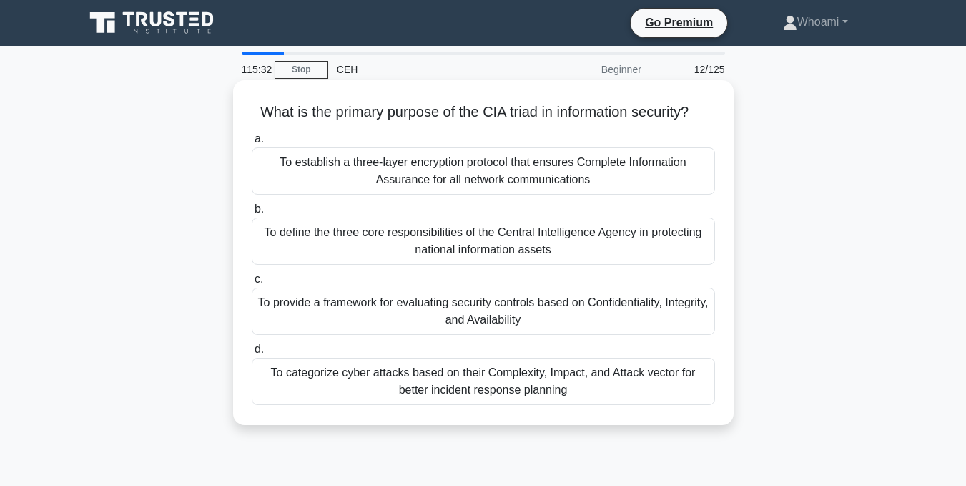
click at [442, 321] on div "To provide a framework for evaluating security controls based on Confidentialit…" at bounding box center [484, 311] width 464 height 47
click at [252, 284] on input "c. To provide a framework for evaluating security controls based on Confidentia…" at bounding box center [252, 279] width 0 height 9
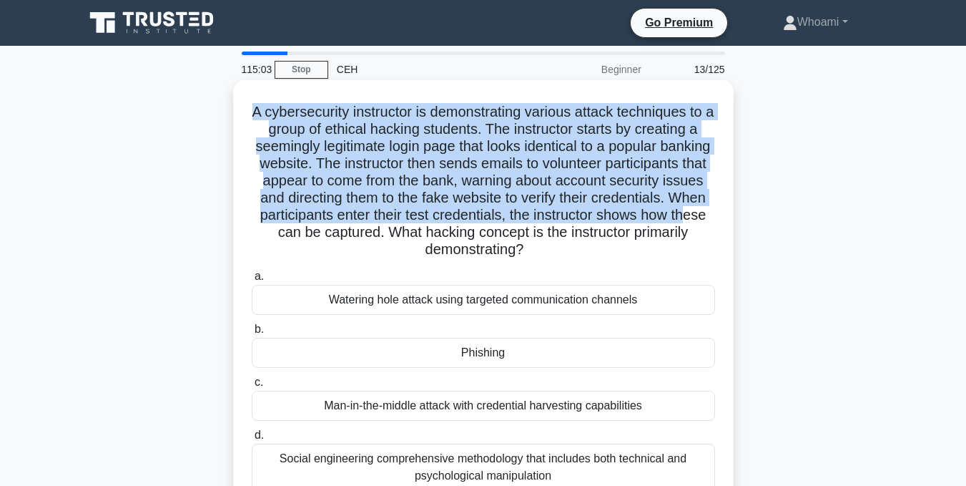
drag, startPoint x: 250, startPoint y: 109, endPoint x: 413, endPoint y: 232, distance: 203.9
click at [413, 232] on h5 "A cybersecurity instructor is demonstrating various attack techniques to a grou…" at bounding box center [483, 181] width 466 height 156
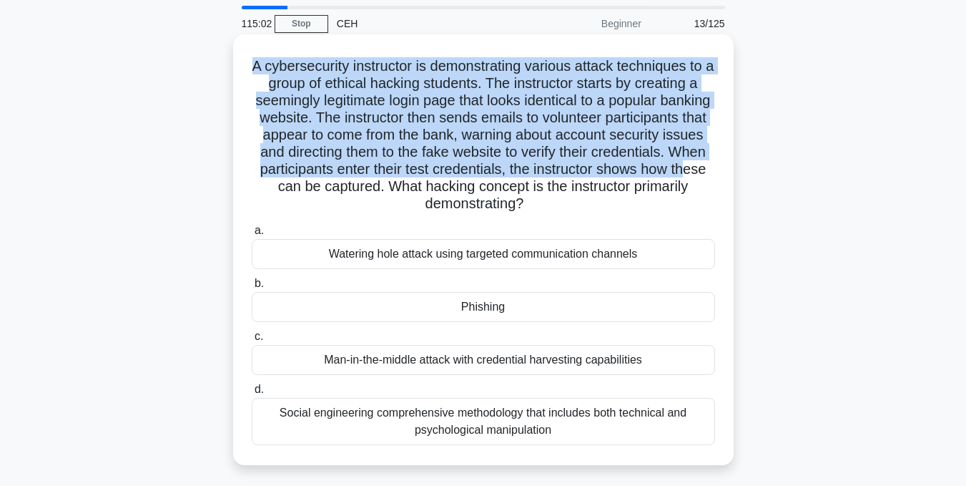
scroll to position [72, 0]
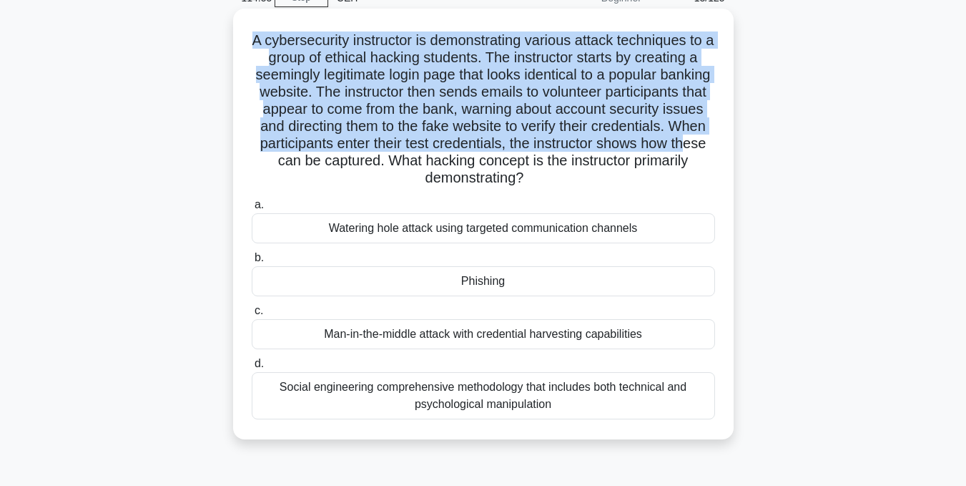
drag, startPoint x: 456, startPoint y: 371, endPoint x: 459, endPoint y: 389, distance: 18.8
click at [458, 388] on label "d. Social engineering comprehensive methodology that includes both technical an…" at bounding box center [484, 387] width 464 height 64
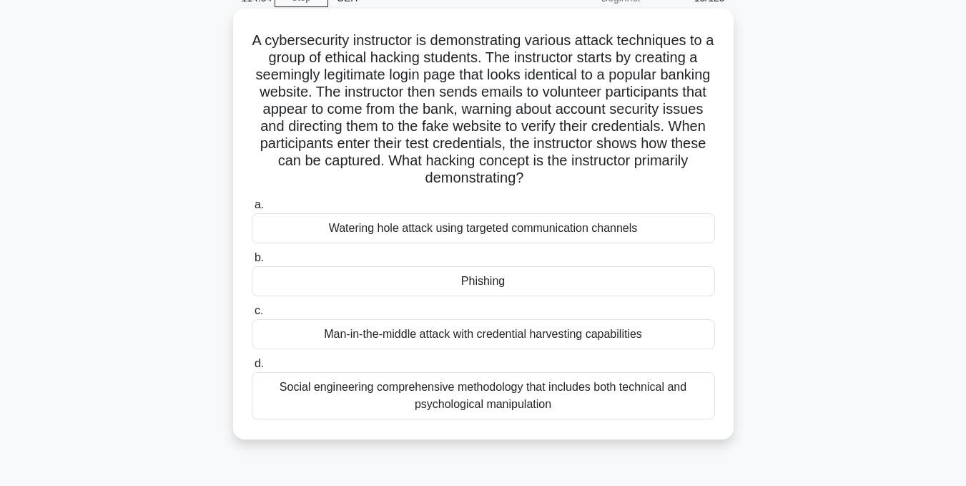
click at [513, 310] on label "c. Man-in-the-middle attack with credential harvesting capabilities" at bounding box center [484, 325] width 464 height 47
click at [252, 310] on input "c. Man-in-the-middle attack with credential harvesting capabilities" at bounding box center [252, 310] width 0 height 9
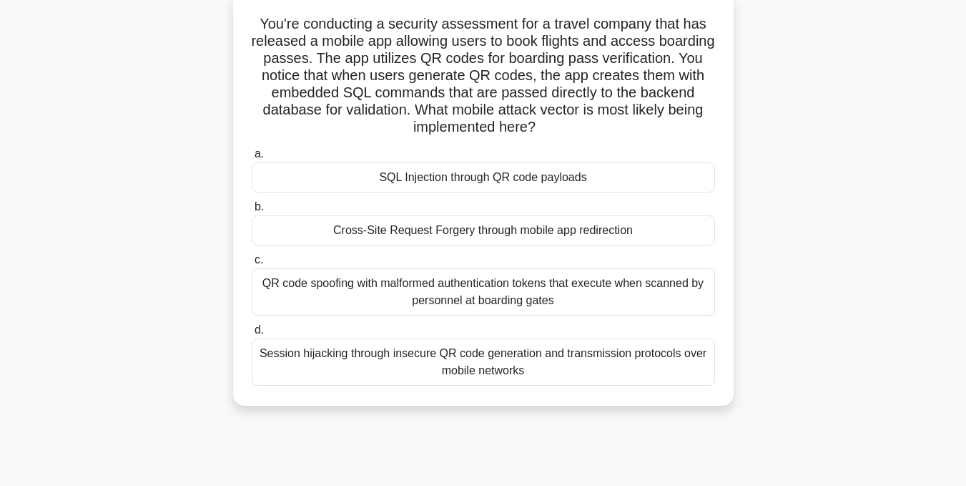
scroll to position [72, 0]
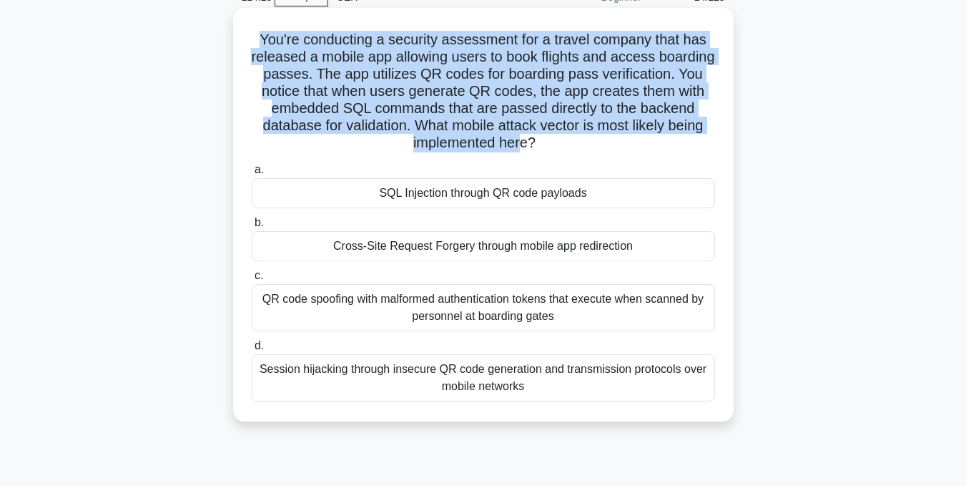
drag, startPoint x: 240, startPoint y: 34, endPoint x: 562, endPoint y: 144, distance: 339.6
click at [562, 144] on div "You're conducting a security assessment for a travel company that has released …" at bounding box center [483, 215] width 489 height 402
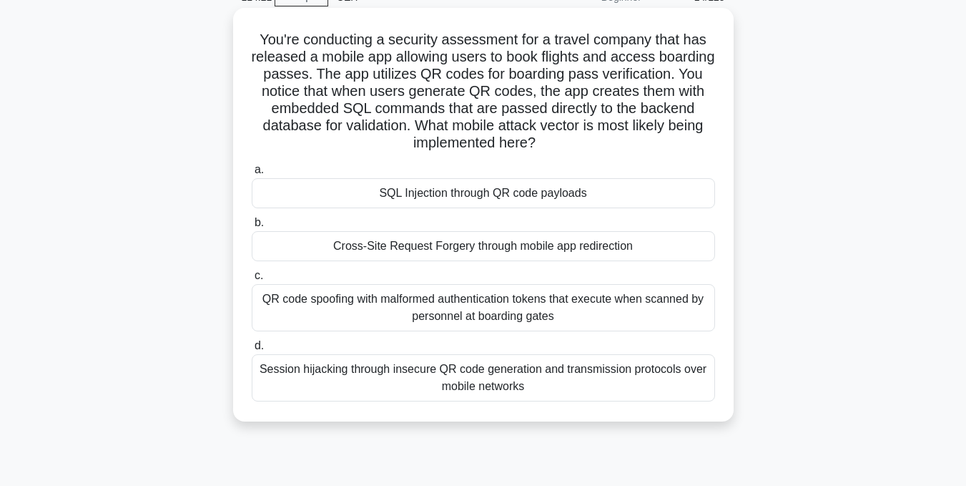
click at [598, 190] on div "SQL Injection through QR code payloads" at bounding box center [484, 193] width 464 height 30
click at [252, 175] on input "a. SQL Injection through QR code payloads" at bounding box center [252, 169] width 0 height 9
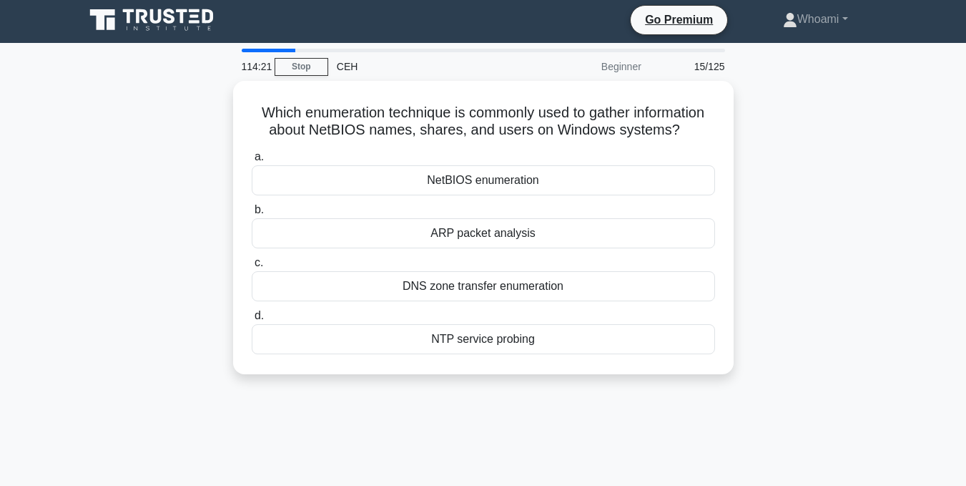
scroll to position [0, 0]
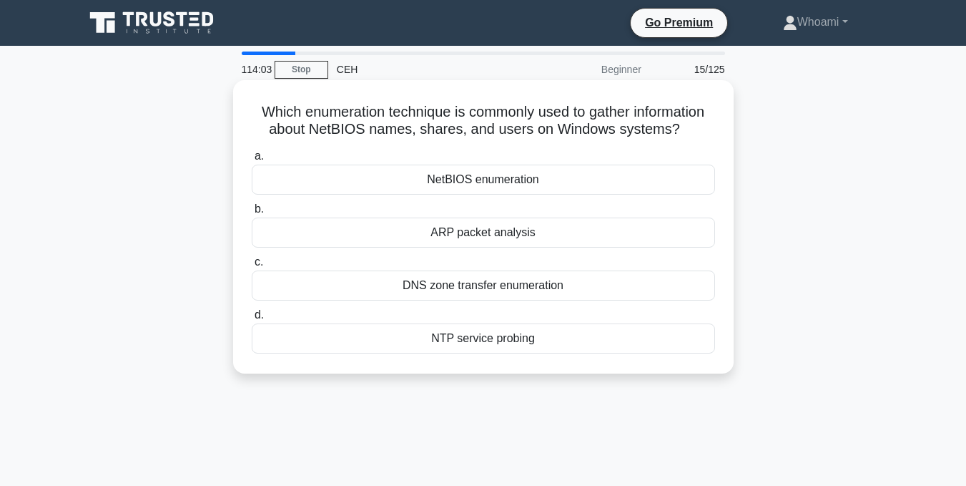
click at [577, 182] on div "NetBIOS enumeration" at bounding box center [484, 180] width 464 height 30
click at [252, 161] on input "a. NetBIOS enumeration" at bounding box center [252, 156] width 0 height 9
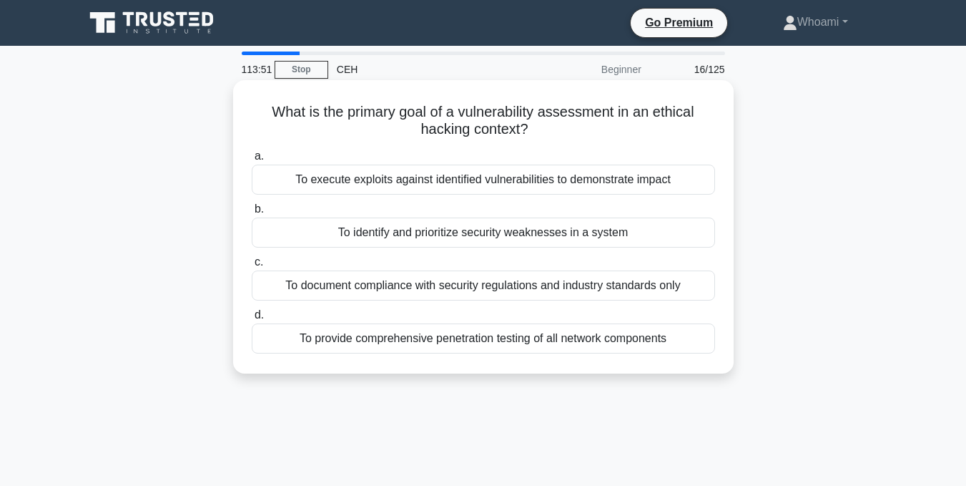
click at [617, 177] on div "To execute exploits against identified vulnerabilities to demonstrate impact" at bounding box center [484, 180] width 464 height 30
click at [252, 161] on input "a. To execute exploits against identified vulnerabilities to demonstrate impact" at bounding box center [252, 156] width 0 height 9
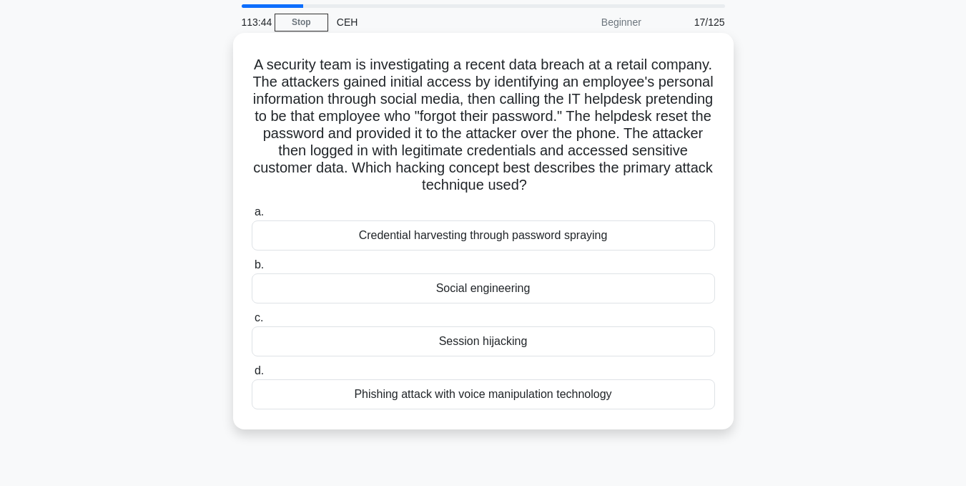
scroll to position [72, 0]
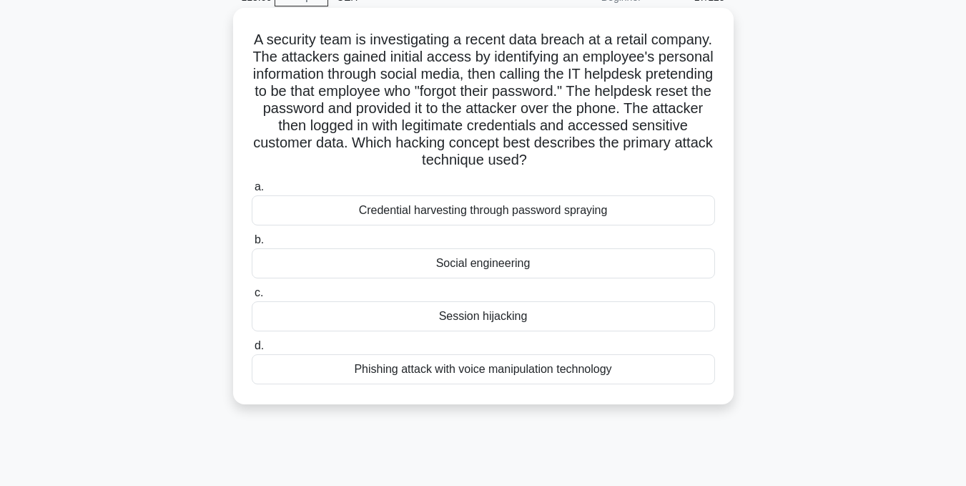
click at [588, 258] on div "Social engineering" at bounding box center [484, 263] width 464 height 30
click at [252, 245] on input "b. Social engineering" at bounding box center [252, 239] width 0 height 9
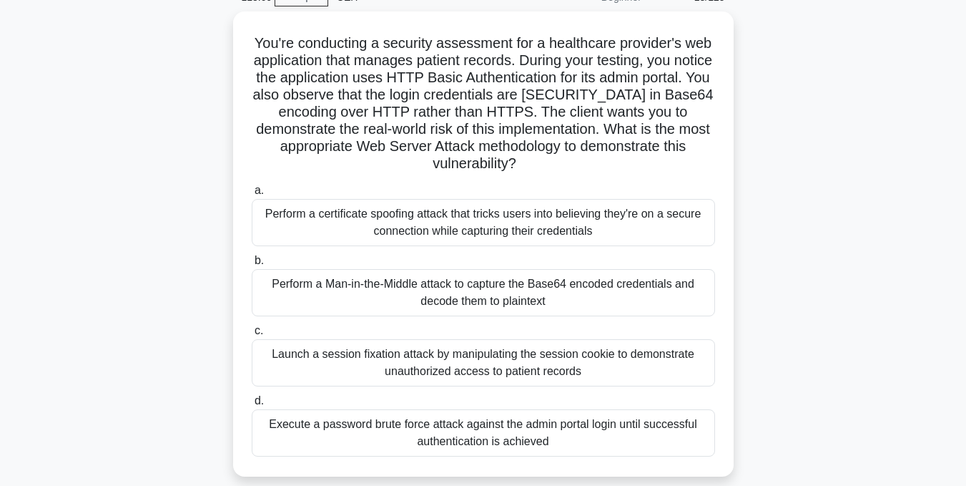
scroll to position [0, 0]
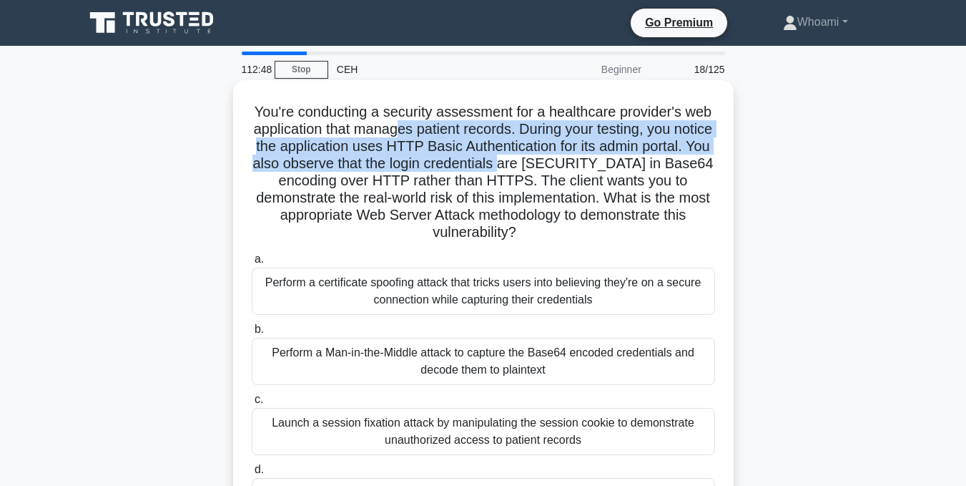
drag, startPoint x: 421, startPoint y: 134, endPoint x: 589, endPoint y: 156, distance: 169.6
click at [589, 156] on h5 "You're conducting a security assessment for a healthcare provider's web applica…" at bounding box center [483, 172] width 466 height 139
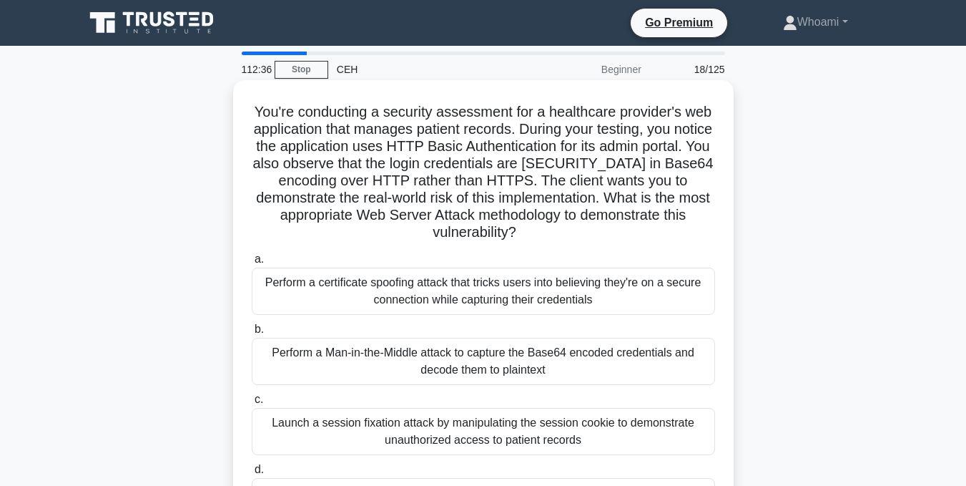
click at [599, 212] on h5 "You're conducting a security assessment for a healthcare provider's web applica…" at bounding box center [483, 172] width 466 height 139
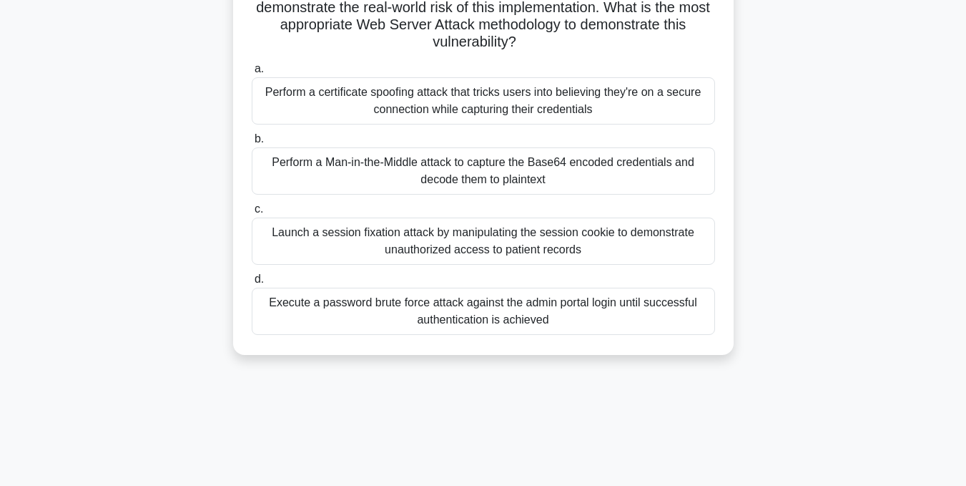
scroll to position [215, 0]
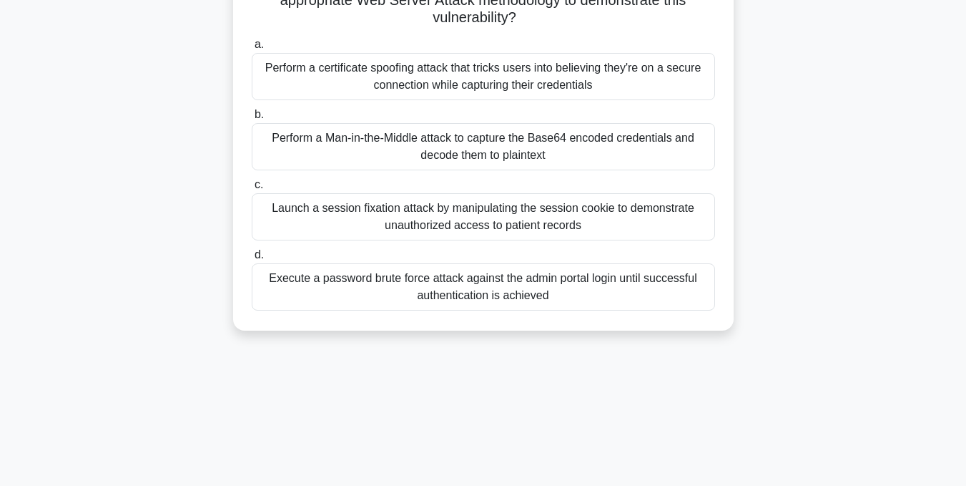
click at [680, 140] on div "Perform a Man-in-the-Middle attack to capture the Base64 encoded credentials an…" at bounding box center [484, 146] width 464 height 47
click at [252, 119] on input "b. Perform a Man-in-the-Middle attack to capture the Base64 encoded credentials…" at bounding box center [252, 114] width 0 height 9
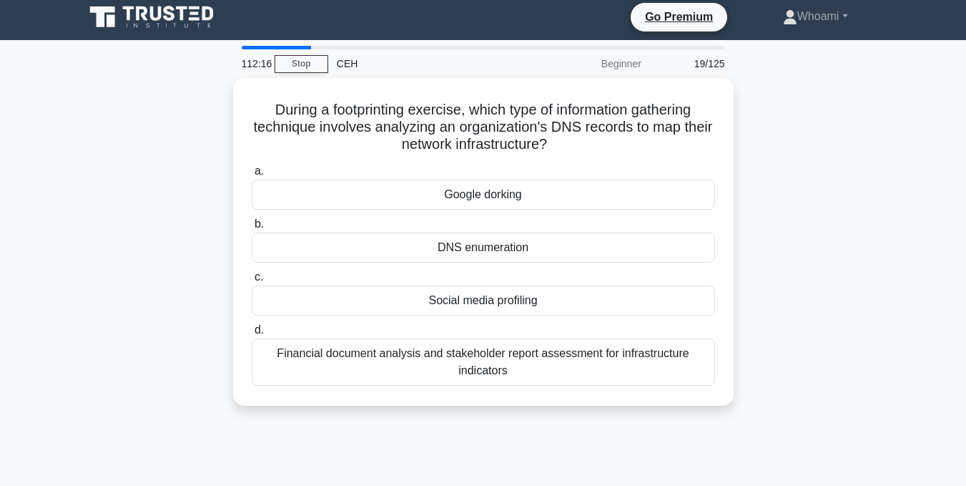
scroll to position [0, 0]
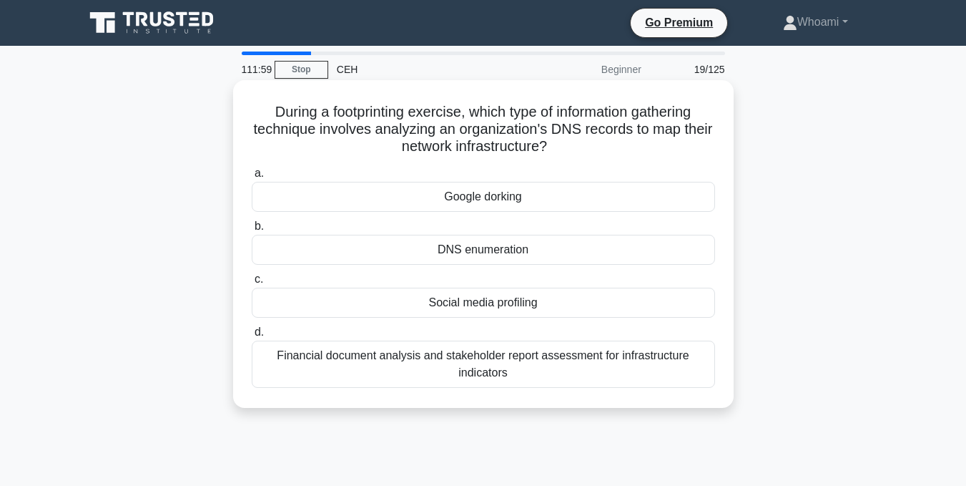
click at [549, 249] on div "DNS enumeration" at bounding box center [484, 250] width 464 height 30
click at [252, 231] on input "b. DNS enumeration" at bounding box center [252, 226] width 0 height 9
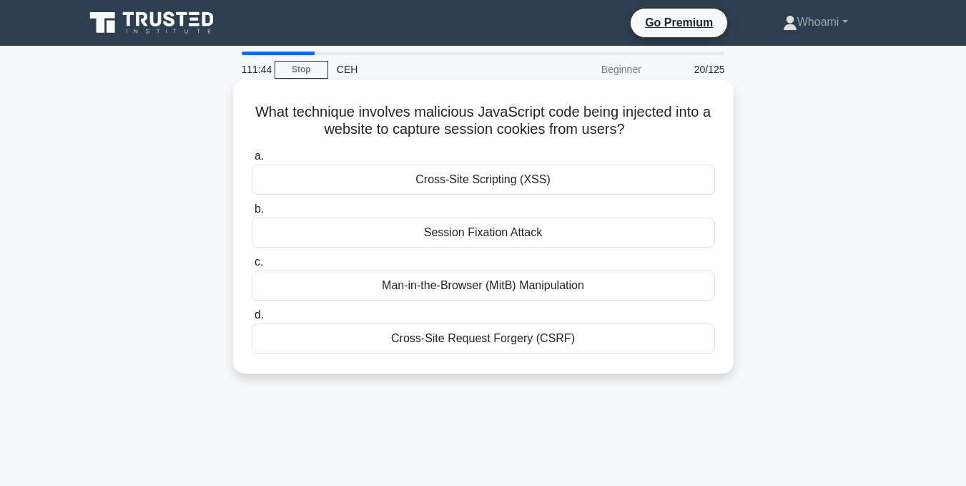
click at [556, 177] on div "Cross-Site Scripting (XSS)" at bounding box center [484, 180] width 464 height 30
click at [252, 161] on input "a. Cross-Site Scripting (XSS)" at bounding box center [252, 156] width 0 height 9
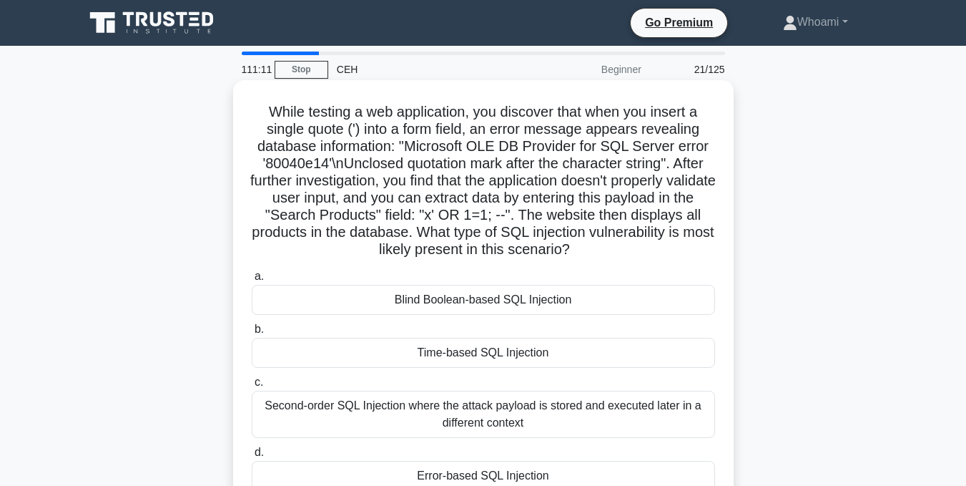
scroll to position [72, 0]
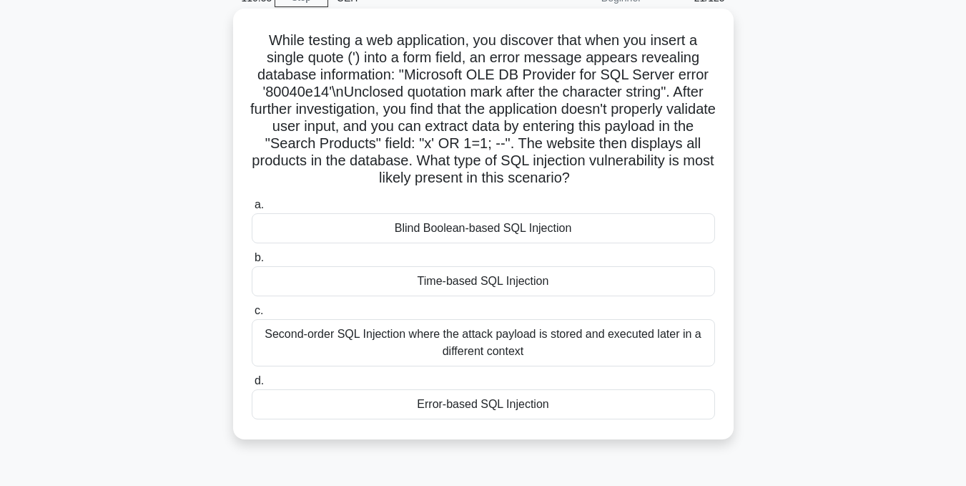
click at [534, 394] on div "Error-based SQL Injection" at bounding box center [484, 404] width 464 height 30
click at [252, 386] on input "d. Error-based SQL Injection" at bounding box center [252, 380] width 0 height 9
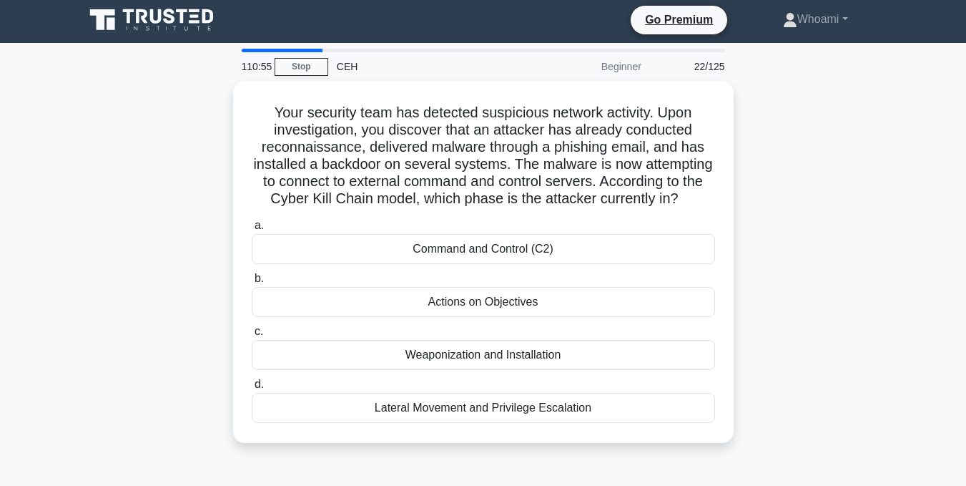
scroll to position [0, 0]
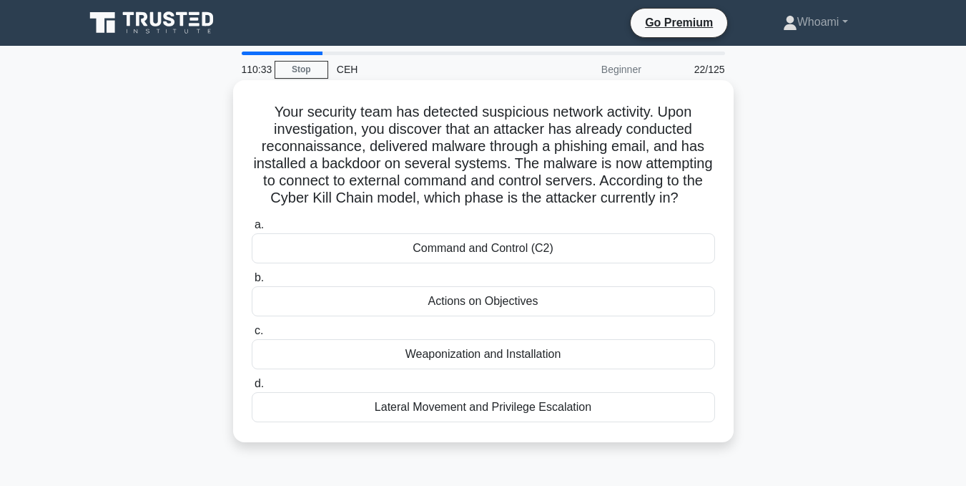
drag, startPoint x: 473, startPoint y: 134, endPoint x: 657, endPoint y: 209, distance: 199.3
click at [657, 207] on h5 "Your security team has detected suspicious network activity. Upon investigation…" at bounding box center [483, 155] width 466 height 104
click at [576, 257] on div "Command and Control (C2)" at bounding box center [484, 248] width 464 height 30
click at [252, 230] on input "a. Command and Control (C2)" at bounding box center [252, 224] width 0 height 9
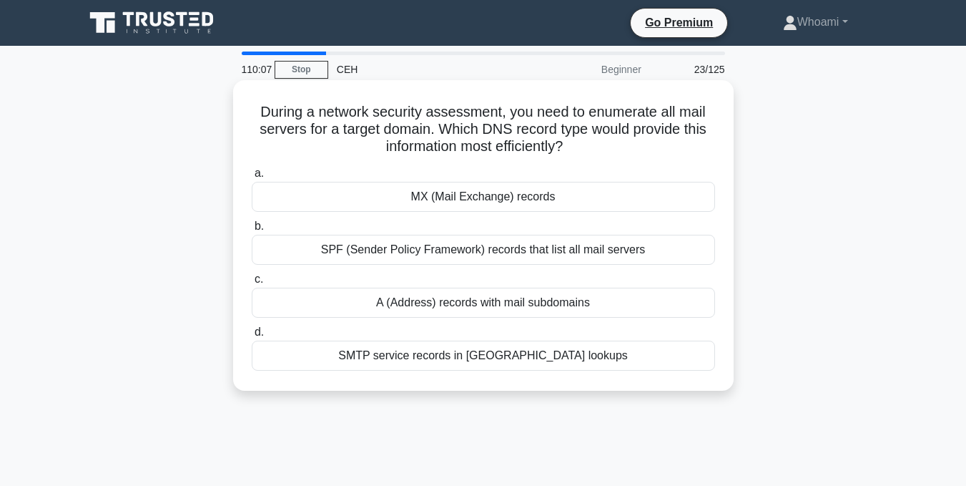
click at [566, 353] on div "SMTP service records in SRV lookups" at bounding box center [484, 356] width 464 height 30
click at [252, 337] on input "d. SMTP service records in SRV lookups" at bounding box center [252, 332] width 0 height 9
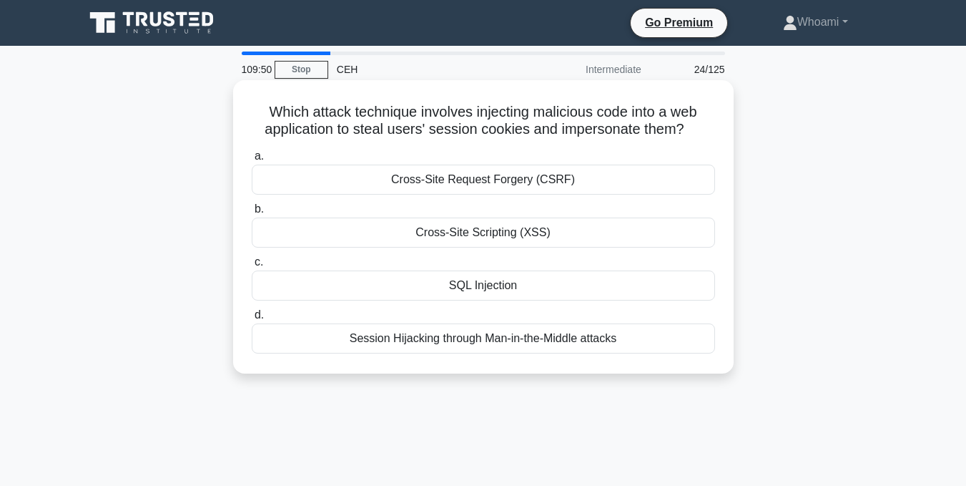
click at [587, 185] on div "Cross-Site Request Forgery (CSRF)" at bounding box center [484, 180] width 464 height 30
click at [252, 161] on input "a. Cross-Site Request Forgery (CSRF)" at bounding box center [252, 156] width 0 height 9
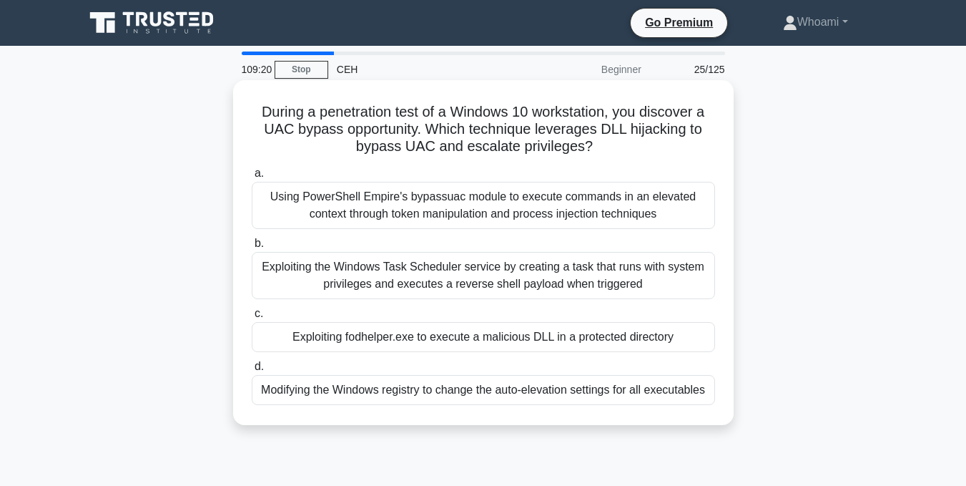
click at [522, 197] on div "Using PowerShell Empire's bypassuac module to execute commands in an elevated c…" at bounding box center [484, 205] width 464 height 47
click at [252, 178] on input "a. Using PowerShell Empire's bypassuac module to execute commands in an elevate…" at bounding box center [252, 173] width 0 height 9
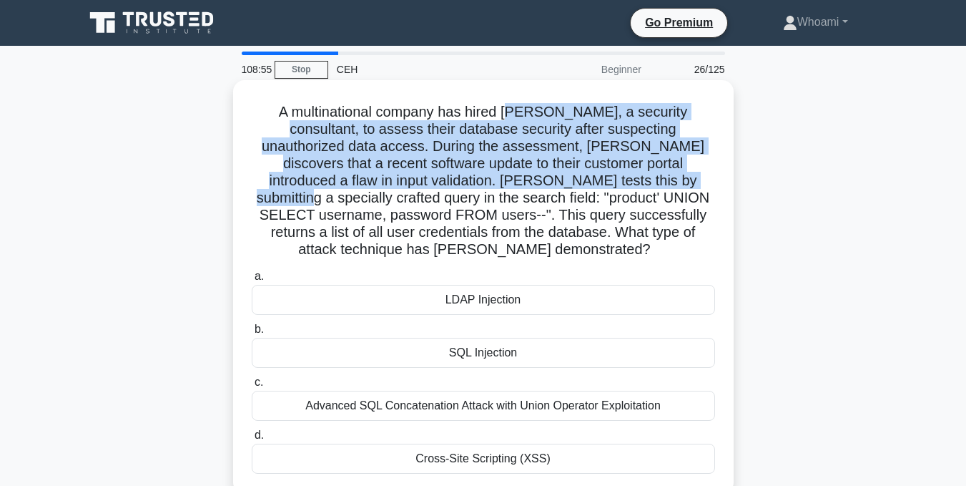
drag, startPoint x: 512, startPoint y: 109, endPoint x: 614, endPoint y: 185, distance: 127.3
click at [614, 185] on h5 "A multinational company has hired Ryan, a security consultant, to assess their …" at bounding box center [483, 181] width 466 height 156
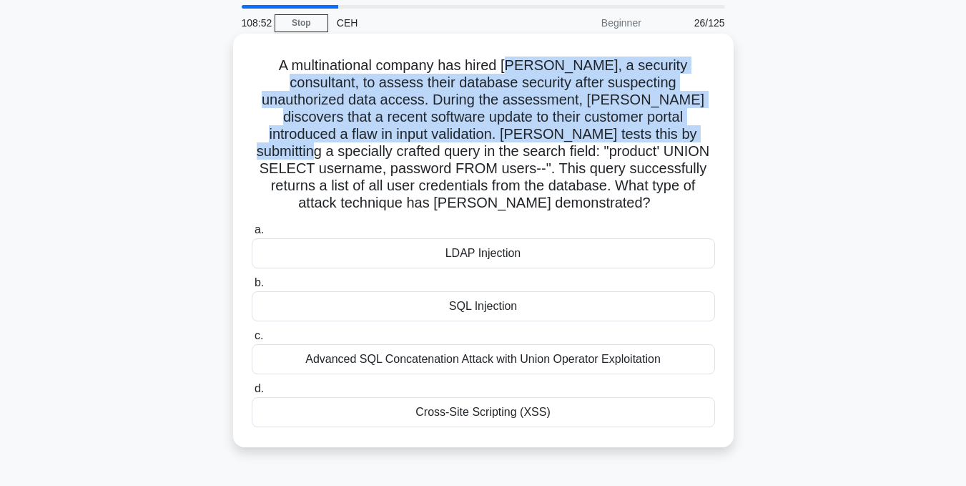
scroll to position [72, 0]
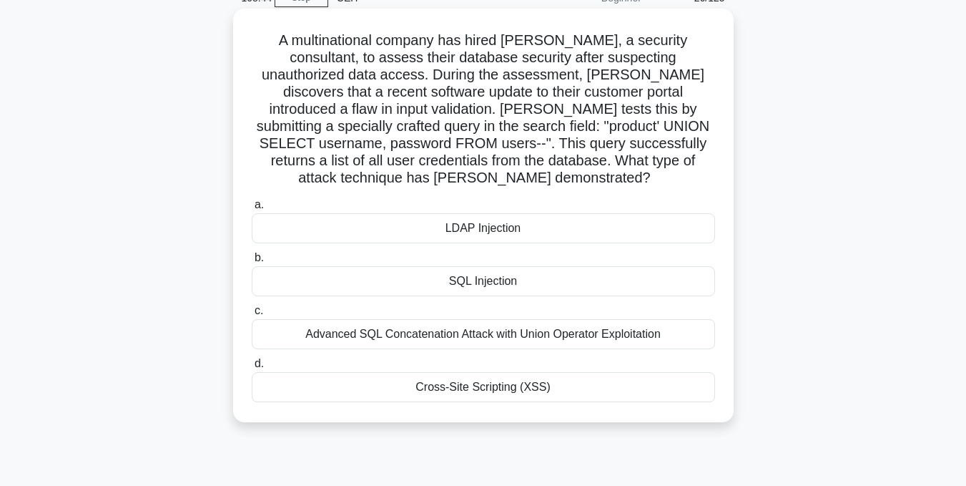
click at [472, 266] on div "SQL Injection" at bounding box center [484, 281] width 464 height 30
click at [252, 259] on input "b. SQL Injection" at bounding box center [252, 257] width 0 height 9
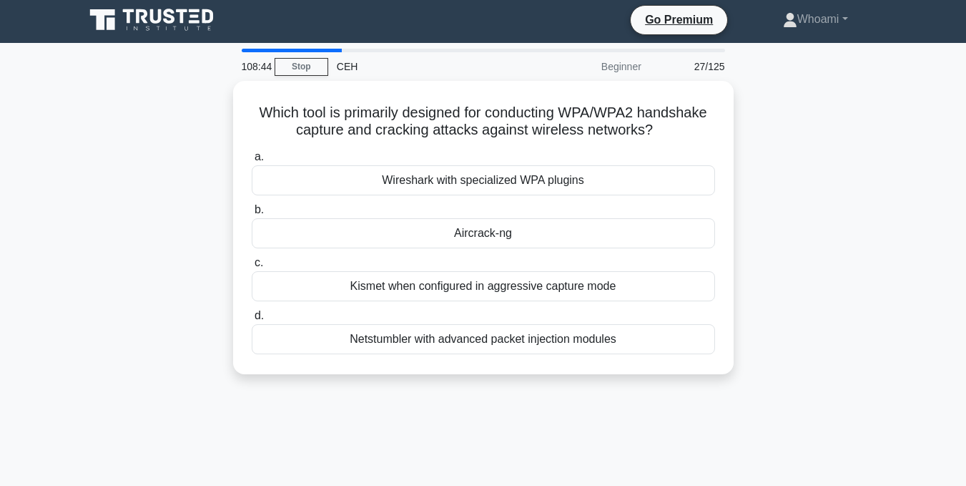
scroll to position [0, 0]
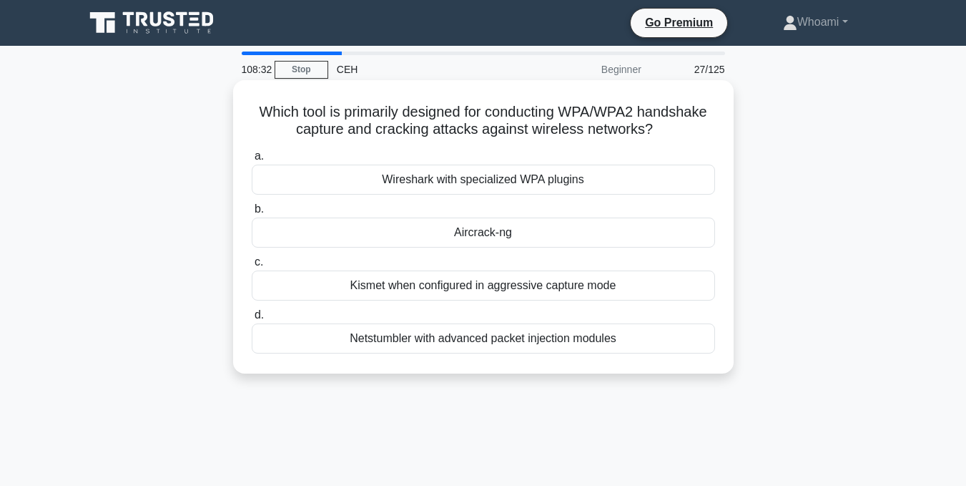
click at [496, 228] on div "Aircrack-ng" at bounding box center [484, 232] width 464 height 30
click at [252, 214] on input "b. Aircrack-ng" at bounding box center [252, 209] width 0 height 9
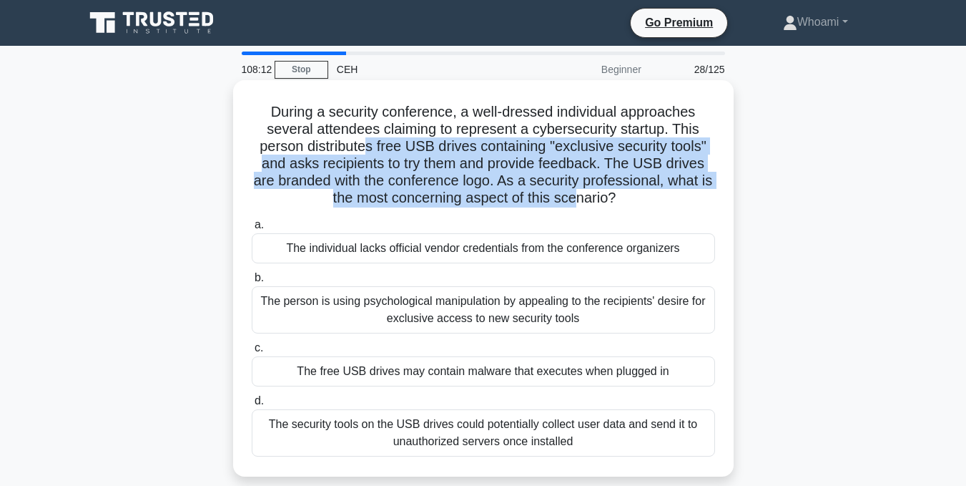
drag, startPoint x: 363, startPoint y: 152, endPoint x: 584, endPoint y: 205, distance: 227.3
click at [584, 205] on h5 "During a security conference, a well-dressed individual approaches several atte…" at bounding box center [483, 155] width 466 height 104
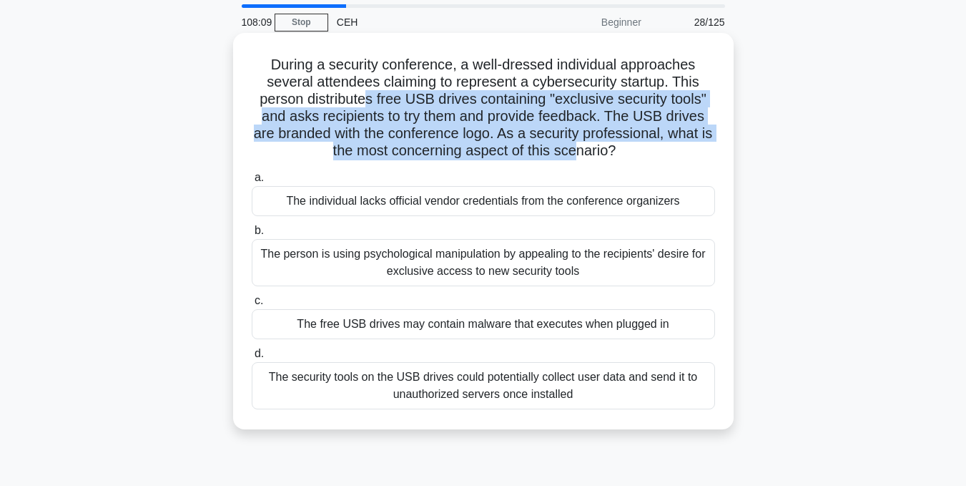
scroll to position [72, 0]
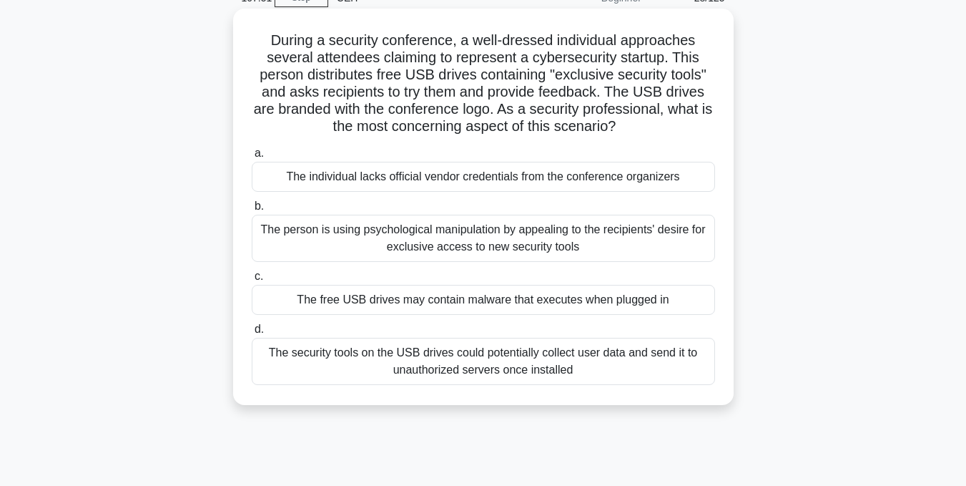
click at [692, 293] on div "The free USB drives may contain malware that executes when plugged in" at bounding box center [484, 300] width 464 height 30
click at [252, 281] on input "c. The free USB drives may contain malware that executes when plugged in" at bounding box center [252, 276] width 0 height 9
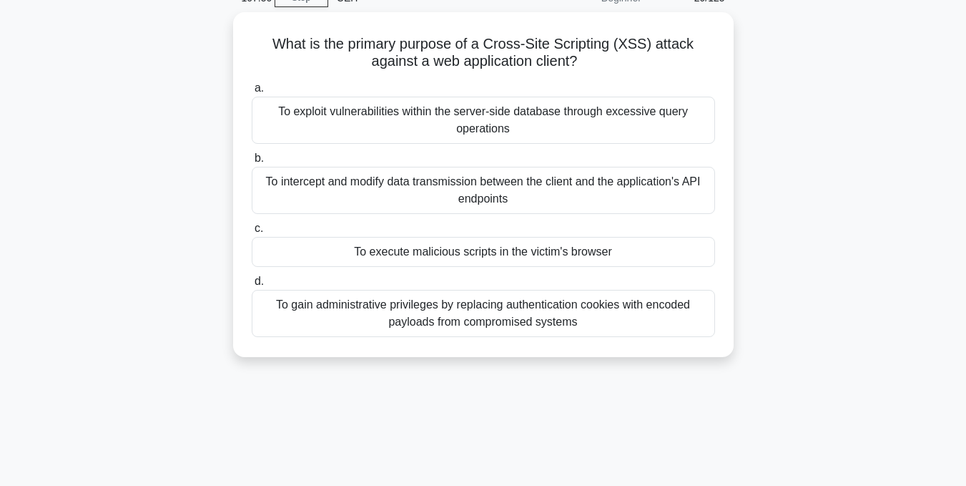
scroll to position [0, 0]
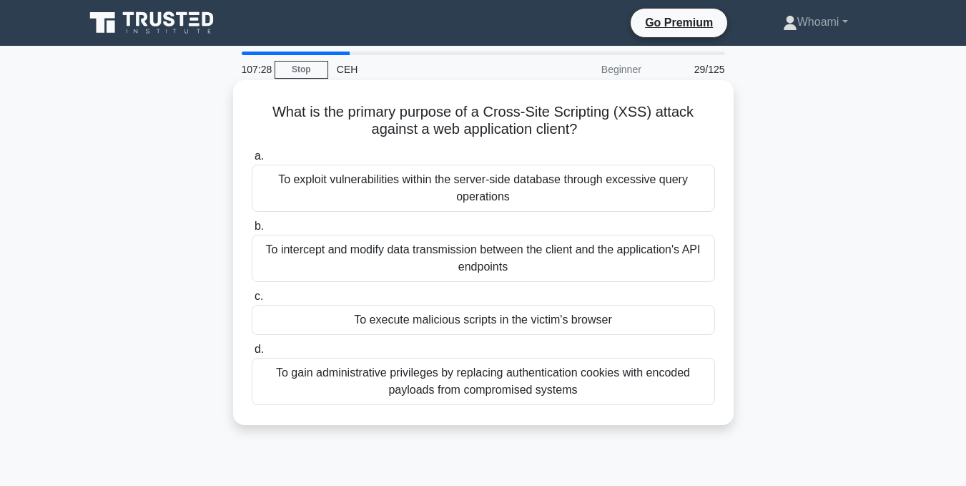
click at [670, 317] on div "To execute malicious scripts in the victim's browser" at bounding box center [484, 320] width 464 height 30
click at [252, 301] on input "c. To execute malicious scripts in the victim's browser" at bounding box center [252, 296] width 0 height 9
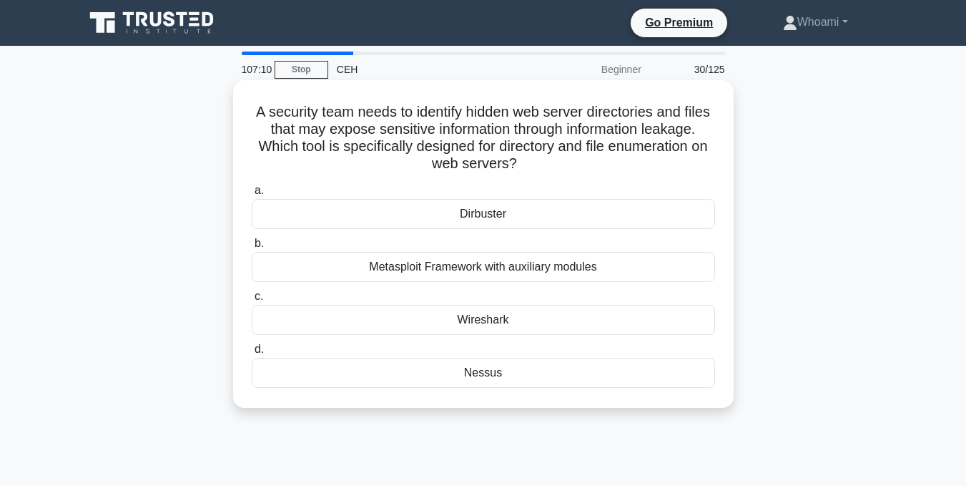
click at [469, 215] on div "Dirbuster" at bounding box center [484, 214] width 464 height 30
click at [252, 195] on input "a. Dirbuster" at bounding box center [252, 190] width 0 height 9
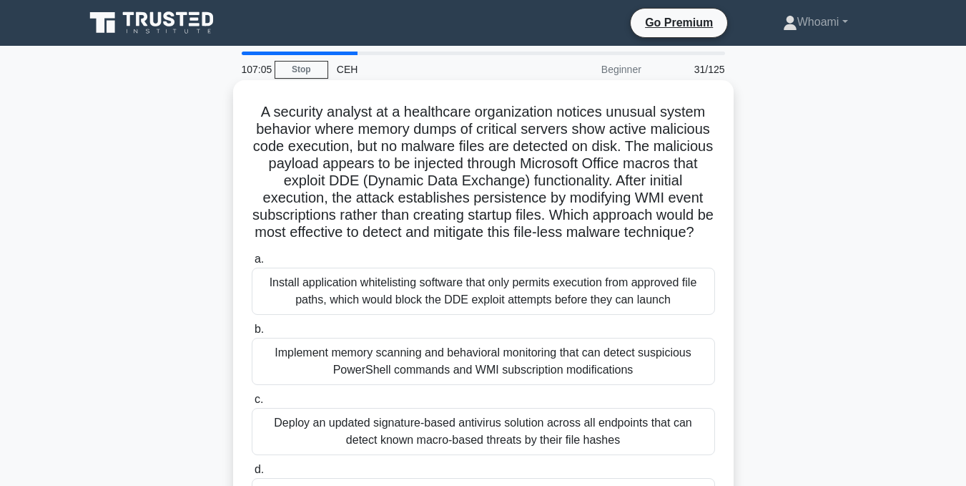
drag, startPoint x: 250, startPoint y: 107, endPoint x: 653, endPoint y: 248, distance: 427.4
click at [653, 242] on h5 "A security analyst at a healthcare organization notices unusual system behavior…" at bounding box center [483, 172] width 466 height 139
click at [609, 225] on h5 "A security analyst at a healthcare organization notices unusual system behavior…" at bounding box center [483, 172] width 466 height 139
drag, startPoint x: 258, startPoint y: 109, endPoint x: 549, endPoint y: 250, distance: 324.1
click at [549, 242] on h5 "A security analyst at a healthcare organization notices unusual system behavior…" at bounding box center [483, 172] width 466 height 139
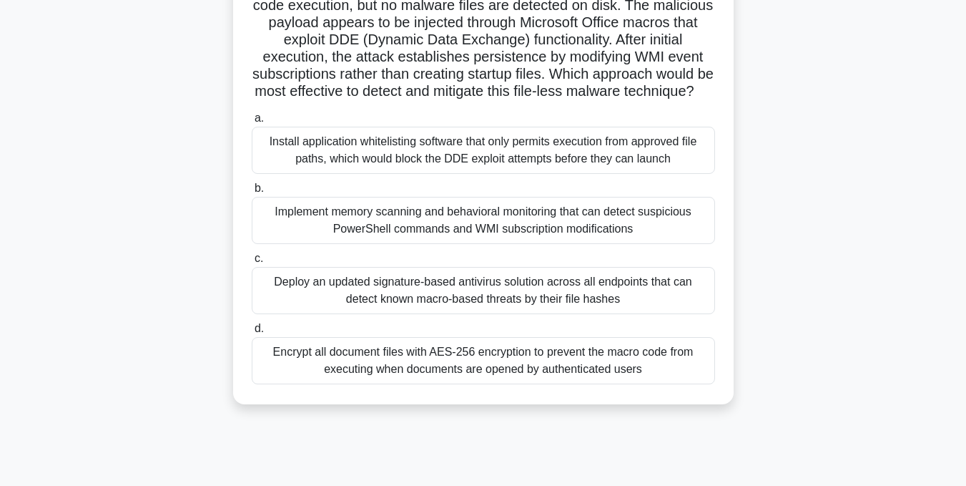
scroll to position [143, 0]
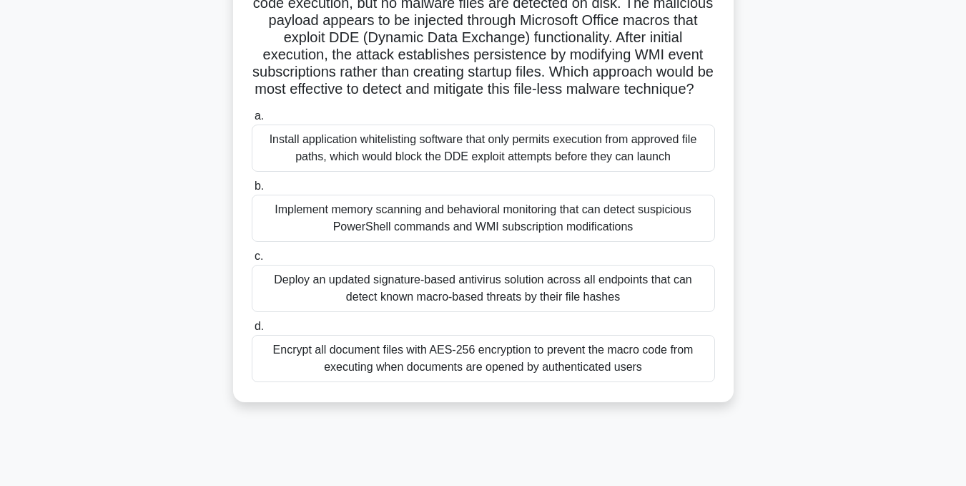
click at [667, 148] on div "Install application whitelisting software that only permits execution from appr…" at bounding box center [484, 147] width 464 height 47
click at [252, 121] on input "a. Install application whitelisting software that only permits execution from a…" at bounding box center [252, 116] width 0 height 9
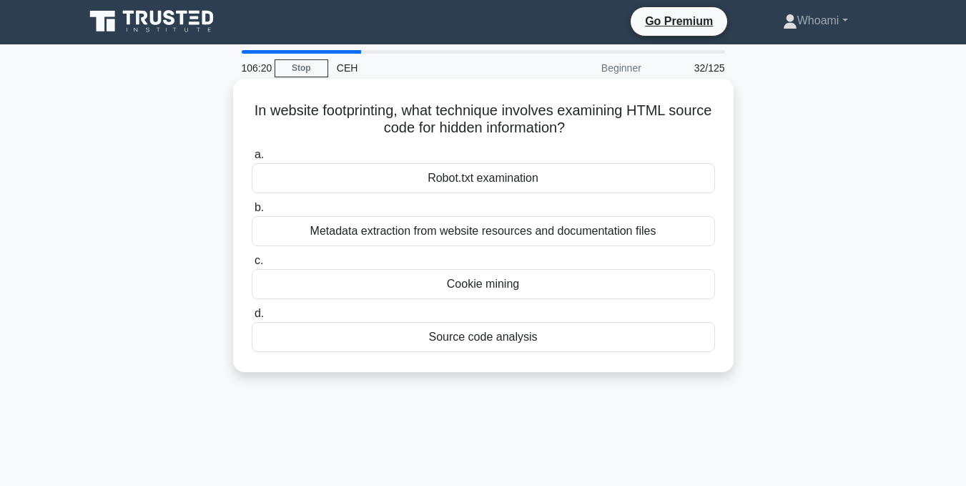
scroll to position [0, 0]
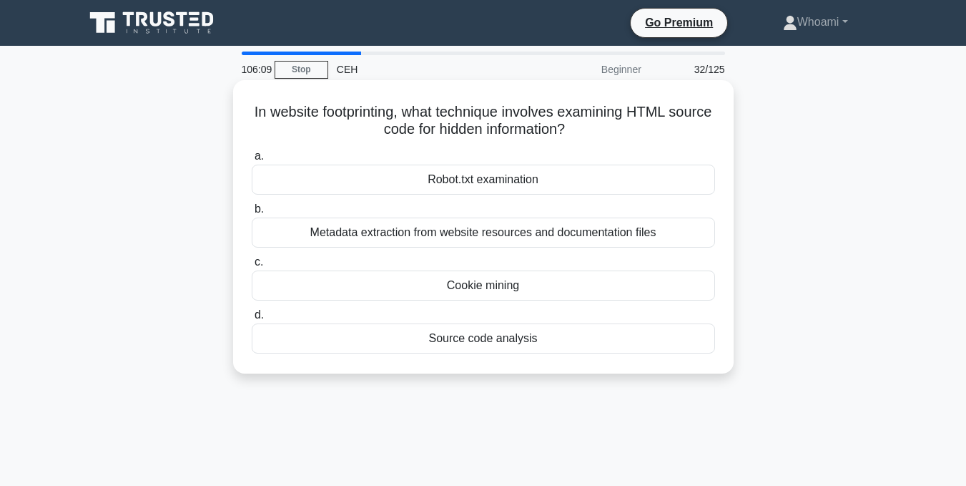
click at [536, 182] on div "Robot.txt examination" at bounding box center [484, 180] width 464 height 30
click at [252, 161] on input "a. Robot.txt examination" at bounding box center [252, 156] width 0 height 9
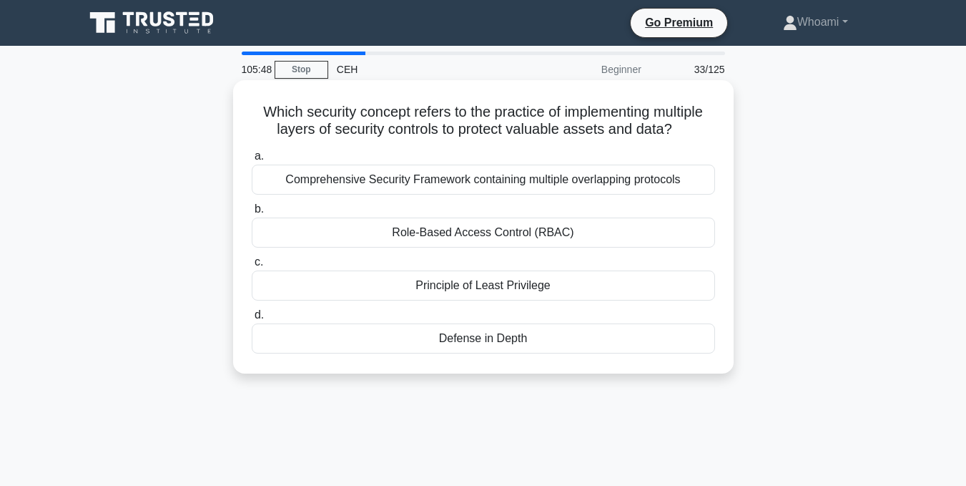
click at [515, 177] on div "Comprehensive Security Framework containing multiple overlapping protocols" at bounding box center [484, 180] width 464 height 30
click at [252, 161] on input "a. Comprehensive Security Framework containing multiple overlapping protocols" at bounding box center [252, 156] width 0 height 9
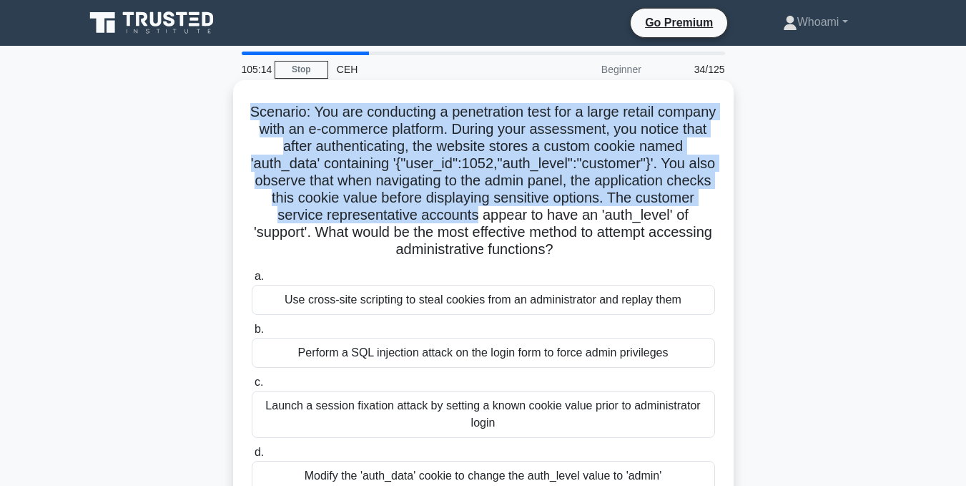
drag, startPoint x: 535, startPoint y: 134, endPoint x: 570, endPoint y: 214, distance: 87.5
click at [570, 214] on h5 "Scenario: You are conducting a penetration test for a large retail company with…" at bounding box center [483, 181] width 466 height 156
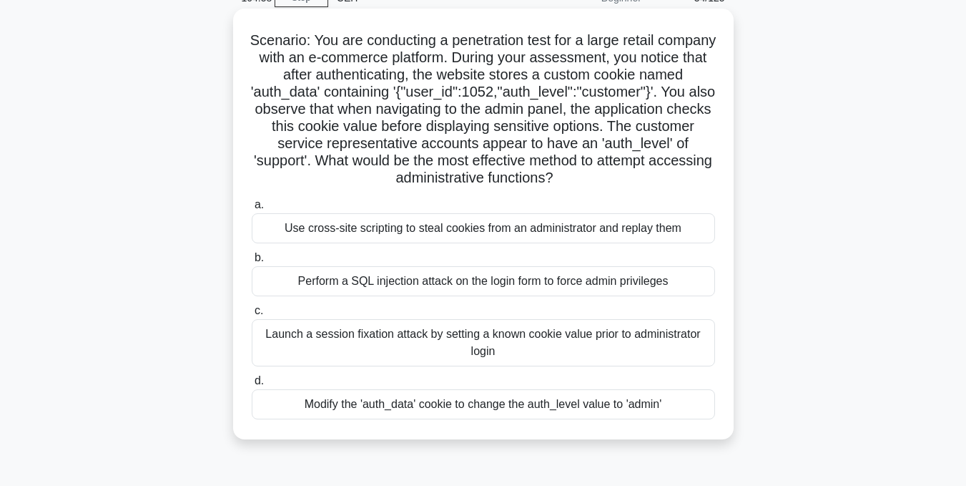
click at [395, 408] on div "Modify the 'auth_data' cookie to change the auth_level value to 'admin'" at bounding box center [484, 404] width 464 height 30
click at [252, 386] on input "d. Modify the 'auth_data' cookie to change the auth_level value to 'admin'" at bounding box center [252, 380] width 0 height 9
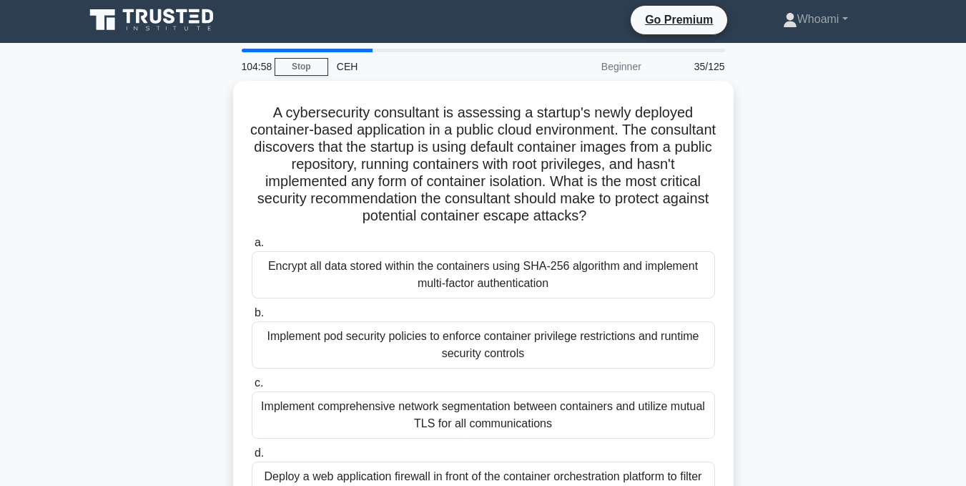
scroll to position [0, 0]
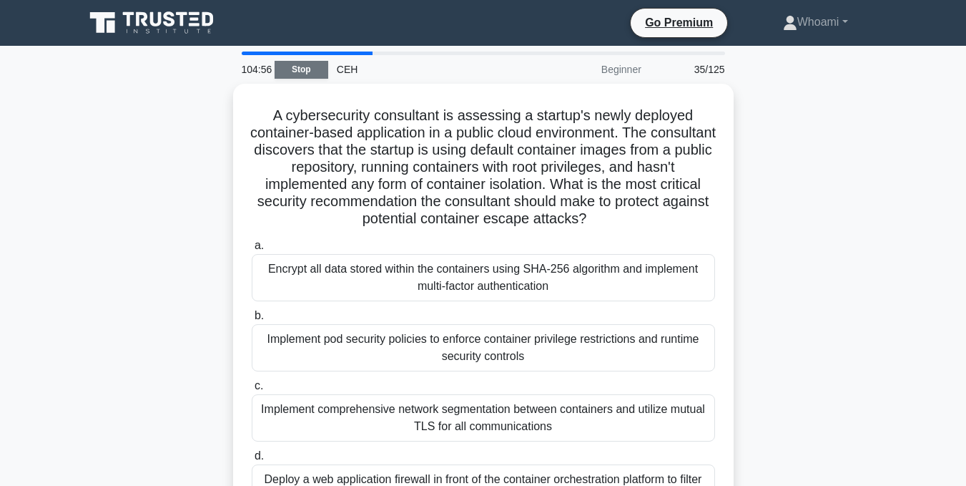
click at [305, 74] on link "Stop" at bounding box center [302, 70] width 54 height 18
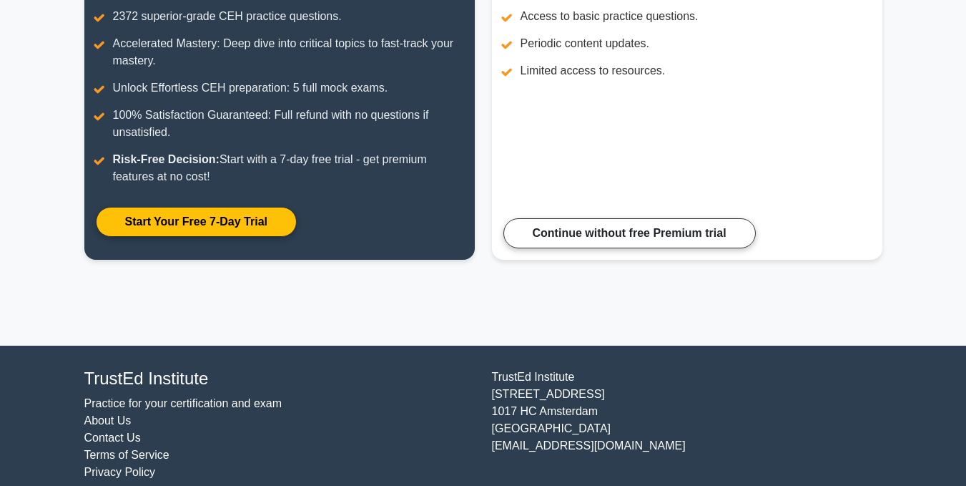
scroll to position [263, 0]
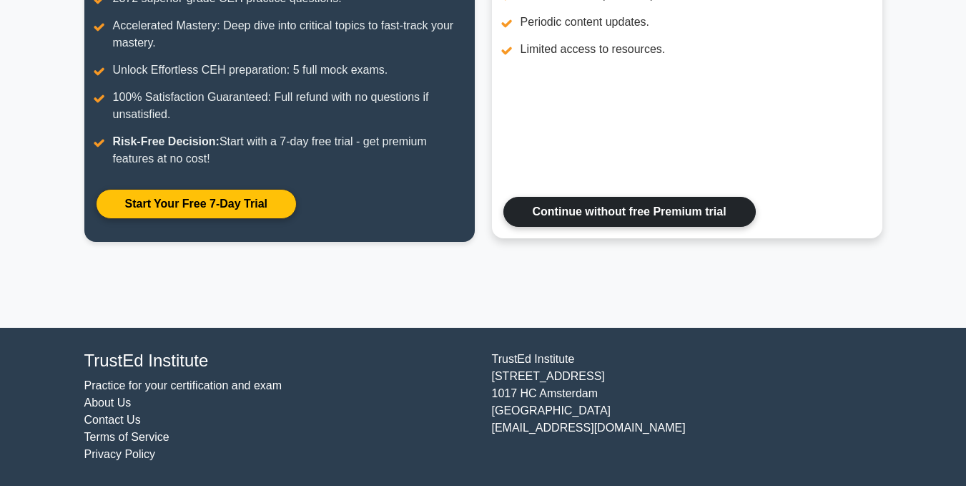
click at [554, 203] on link "Continue without free Premium trial" at bounding box center [630, 212] width 253 height 30
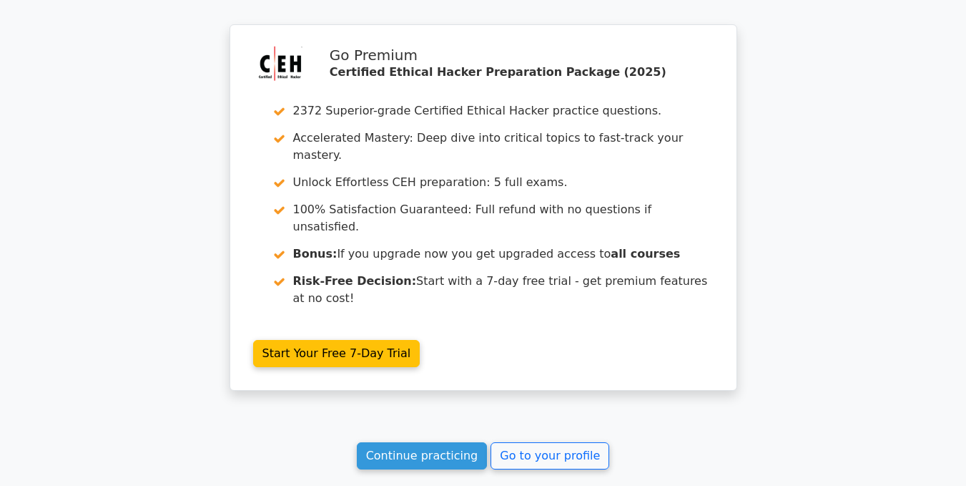
scroll to position [2527, 0]
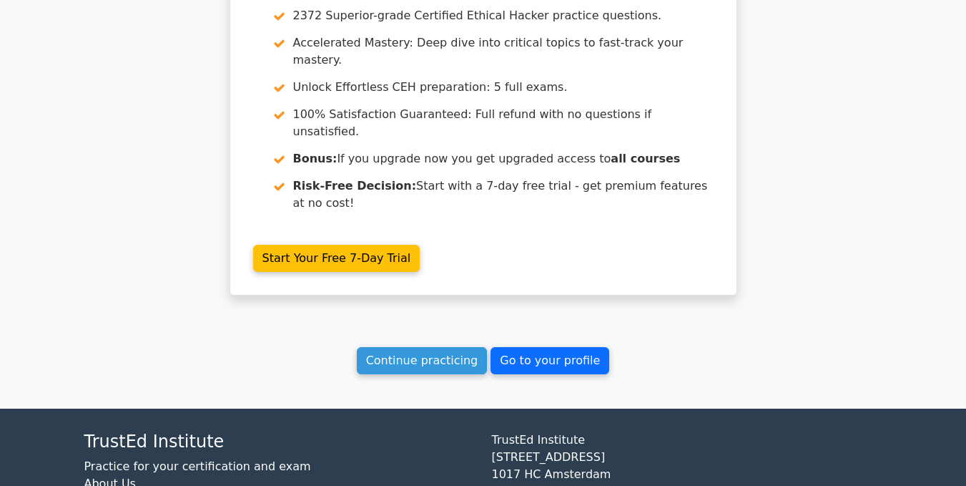
click at [542, 347] on link "Go to your profile" at bounding box center [550, 360] width 119 height 27
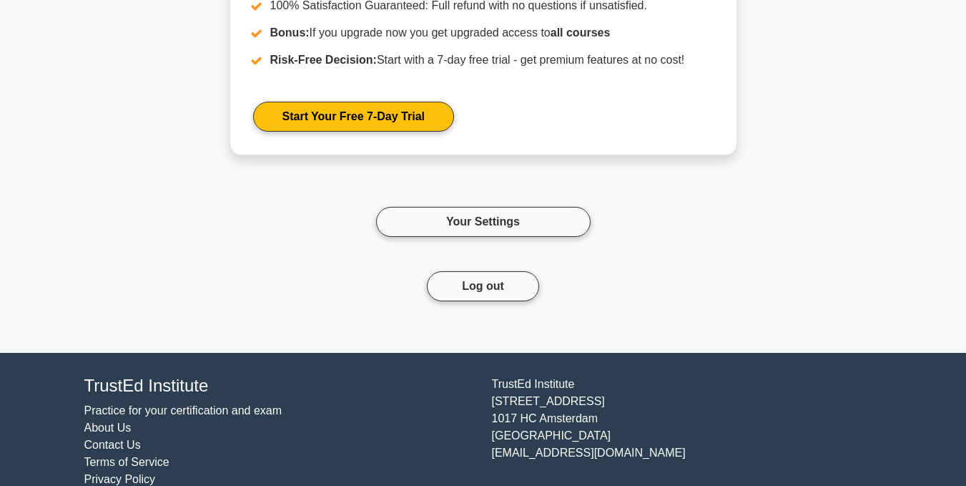
scroll to position [1488, 0]
